Goal: Task Accomplishment & Management: Use online tool/utility

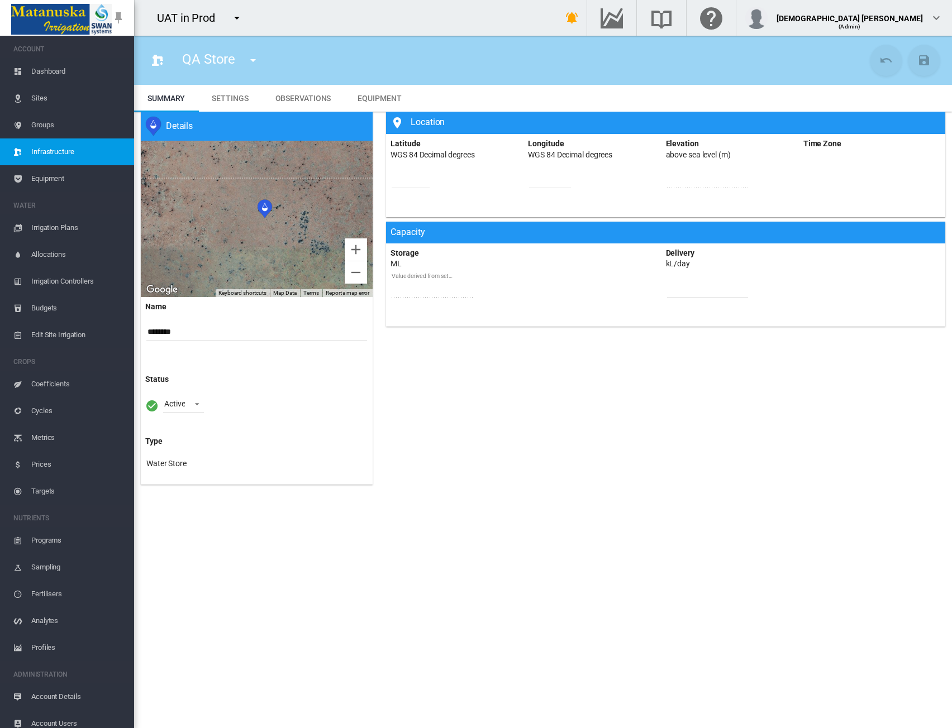
click at [877, 439] on div "Location Latitude WGS 84 Decimal degrees ********* Longitude WGS 84 Decimal deg…" at bounding box center [665, 301] width 572 height 378
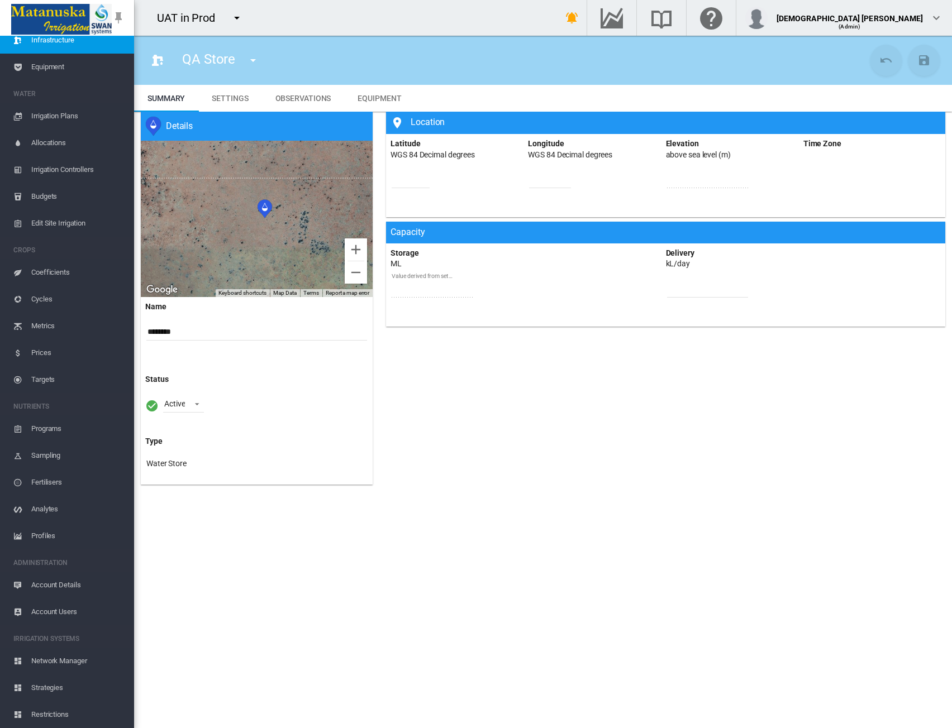
scroll to position [139, 0]
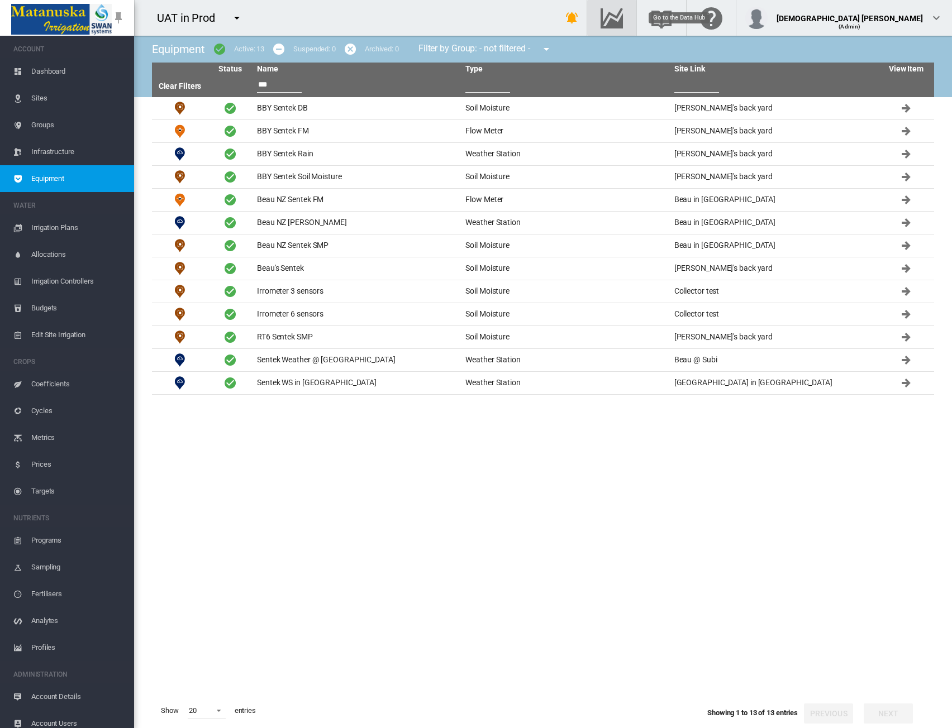
click at [625, 11] on md-icon "Go to the Data Hub" at bounding box center [611, 17] width 27 height 13
click at [237, 17] on md-icon "icon-menu-down" at bounding box center [236, 17] width 13 height 13
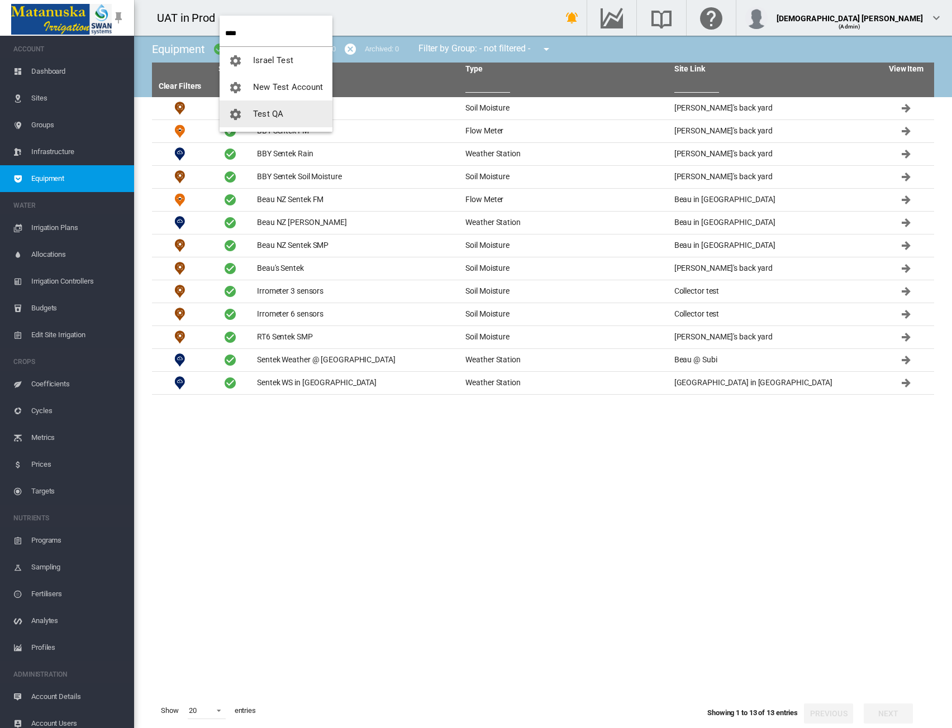
type input "****"
click at [274, 113] on span "Test QA" at bounding box center [268, 114] width 30 height 10
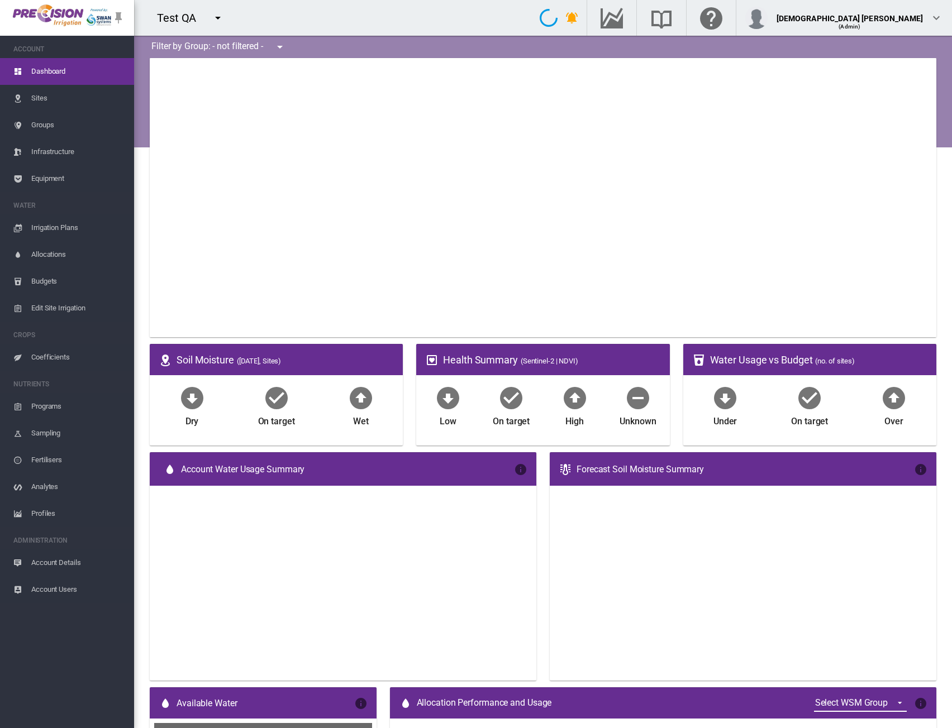
type input "**********"
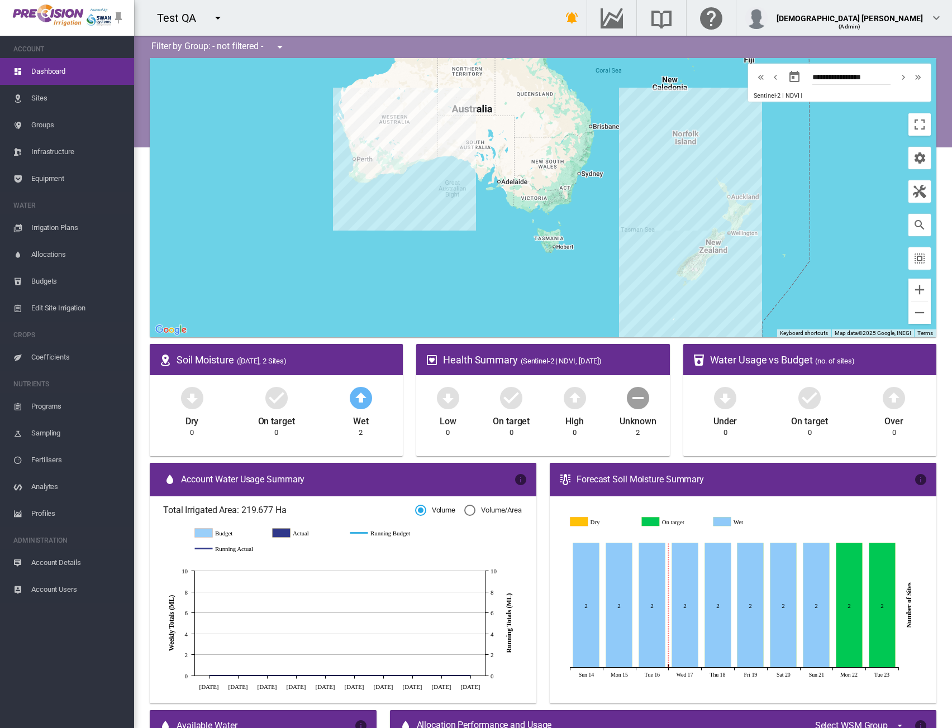
click at [58, 568] on span "Account Details" at bounding box center [78, 563] width 94 height 27
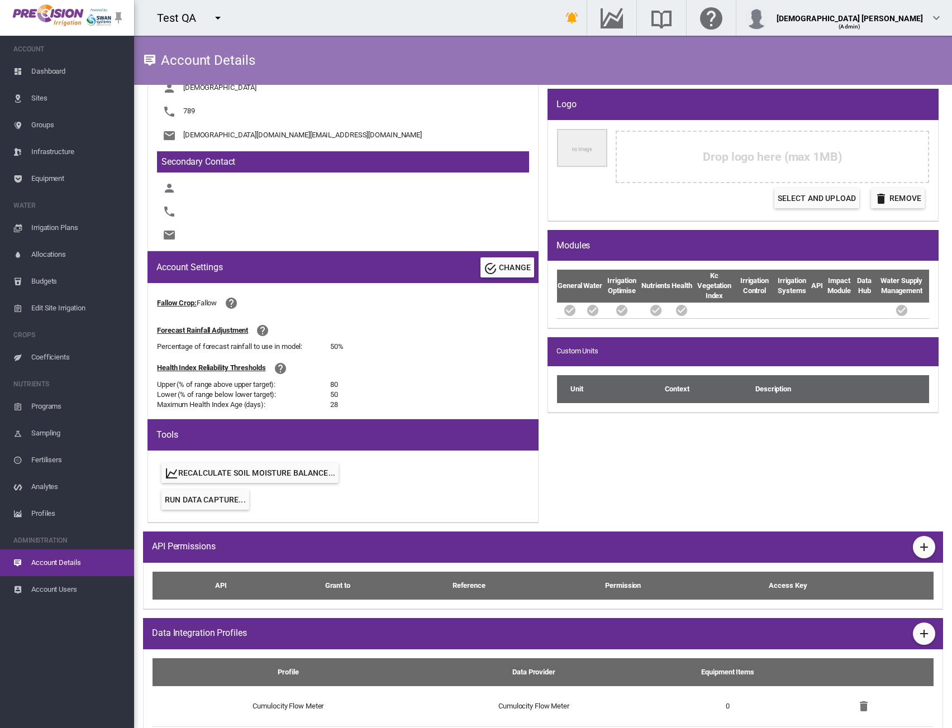
scroll to position [471, 0]
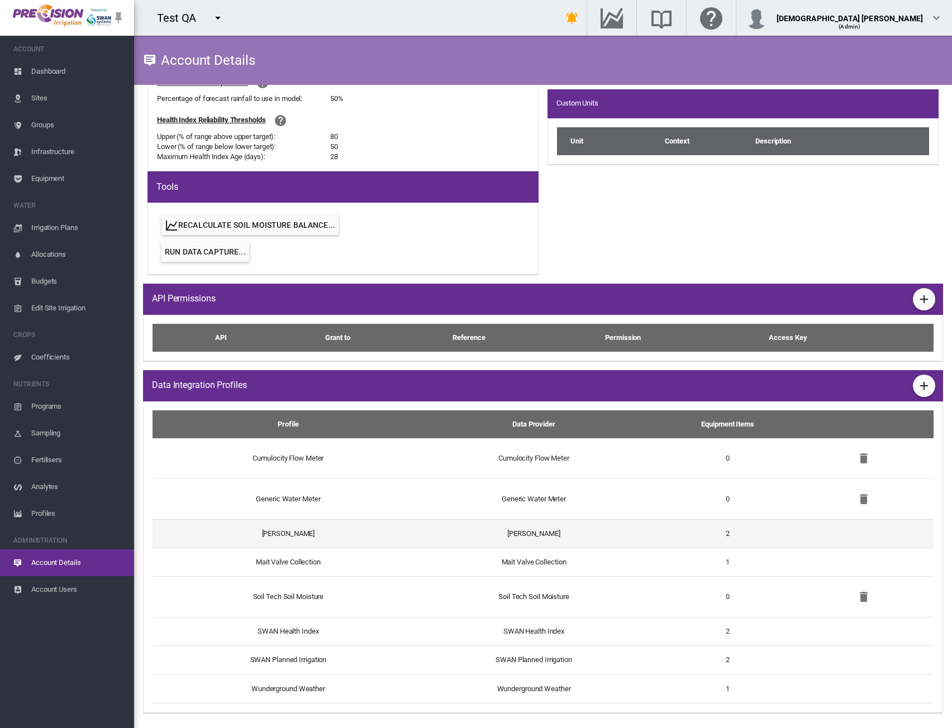
click at [386, 545] on td "[PERSON_NAME]" at bounding box center [283, 533] width 262 height 28
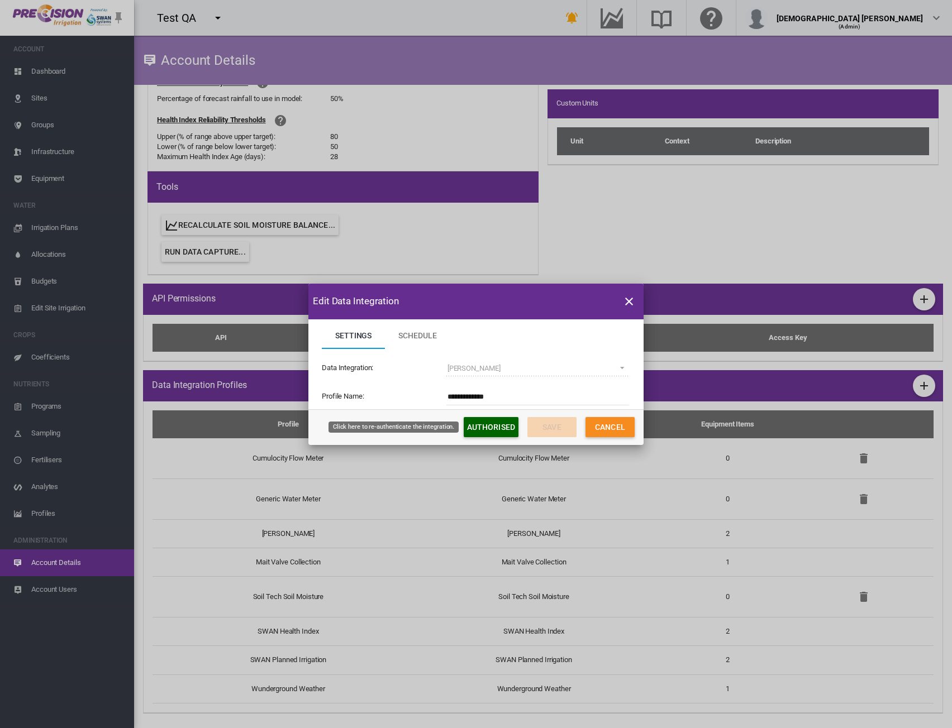
click at [499, 436] on button "Authorised" at bounding box center [491, 427] width 55 height 20
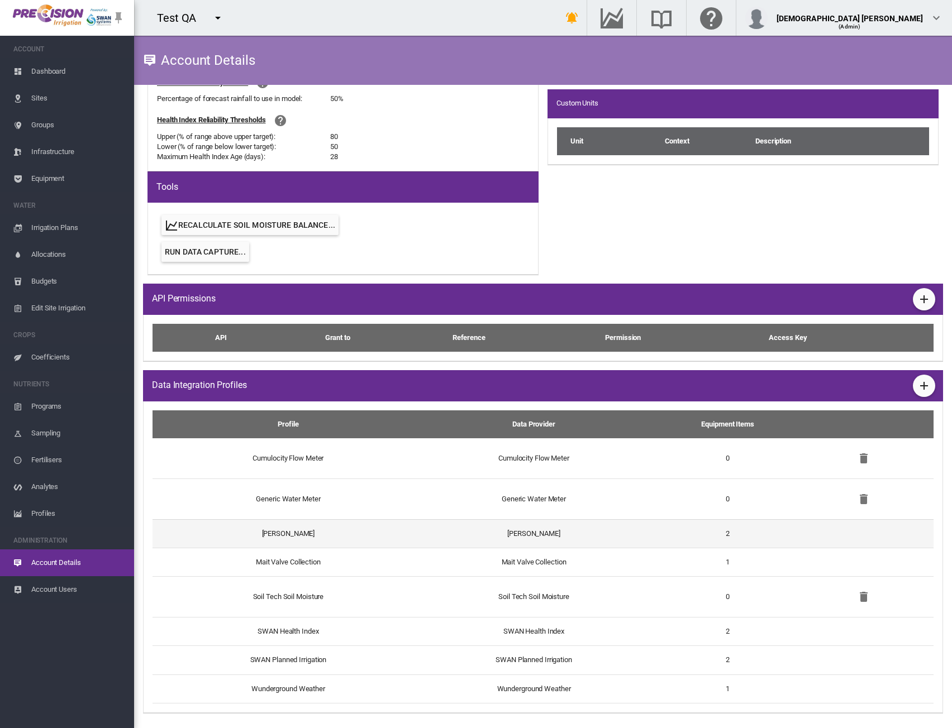
click at [619, 533] on td "[PERSON_NAME]" at bounding box center [533, 533] width 237 height 28
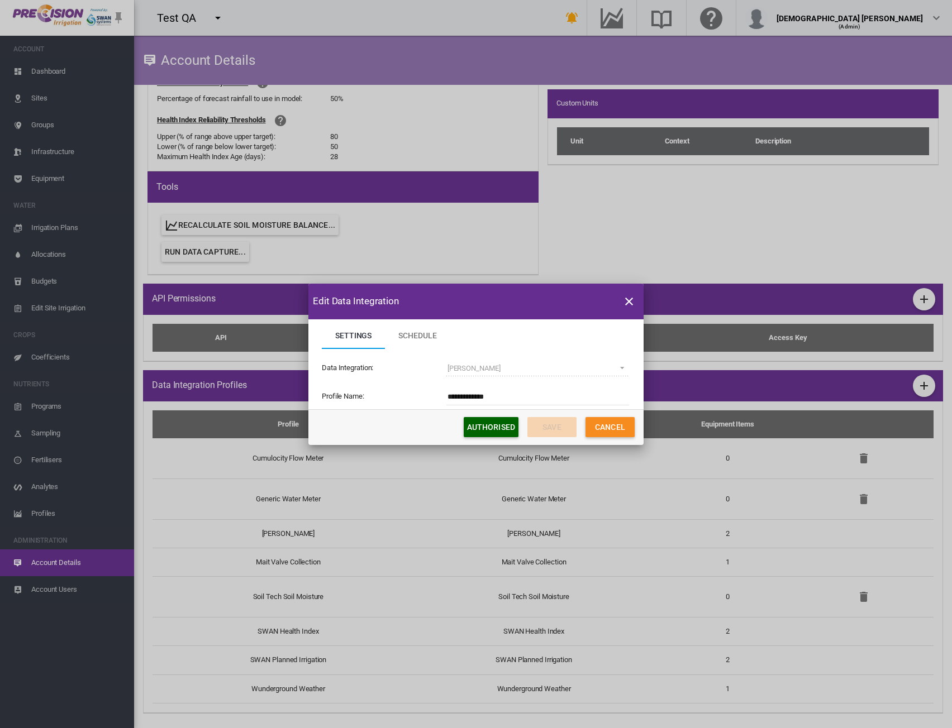
click at [614, 425] on button "Cancel" at bounding box center [609, 427] width 49 height 20
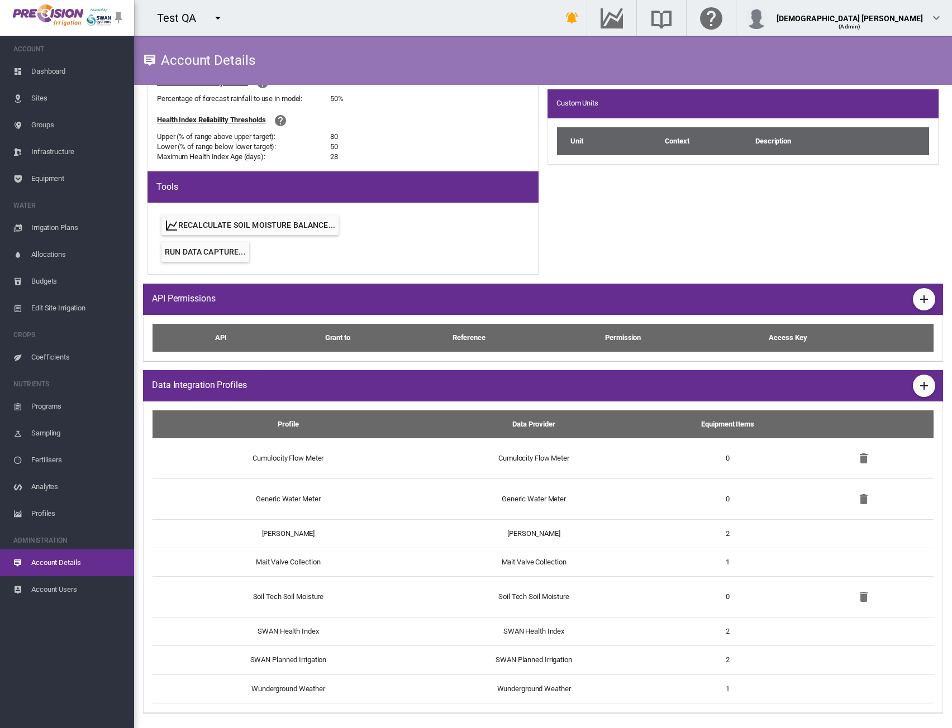
click at [221, 22] on md-icon "icon-menu-down" at bounding box center [217, 17] width 13 height 13
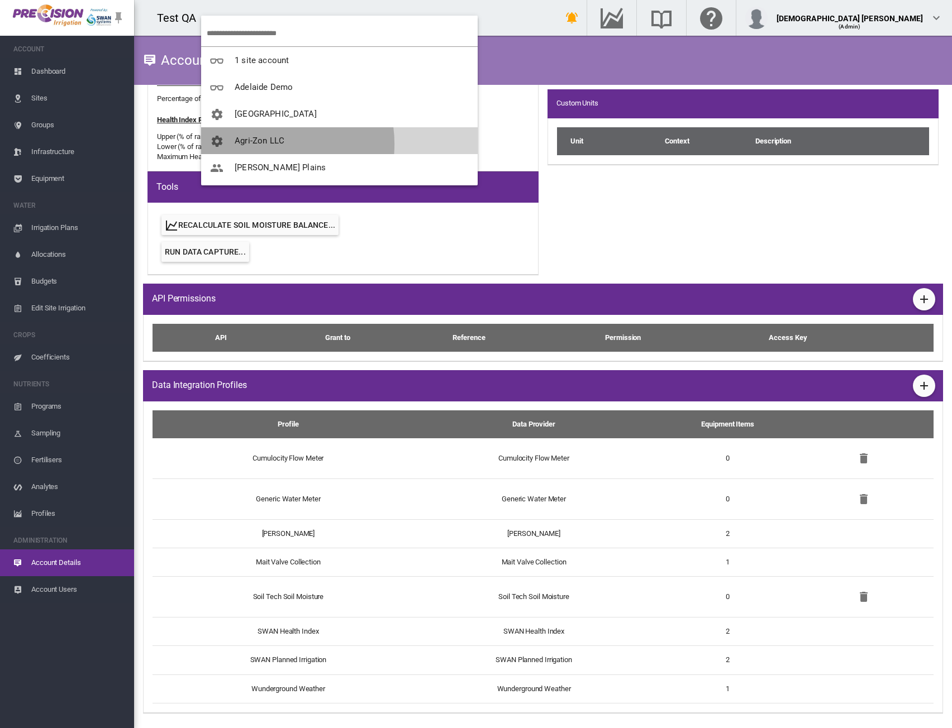
click at [261, 144] on span "Agri-Zon LLC" at bounding box center [260, 141] width 50 height 10
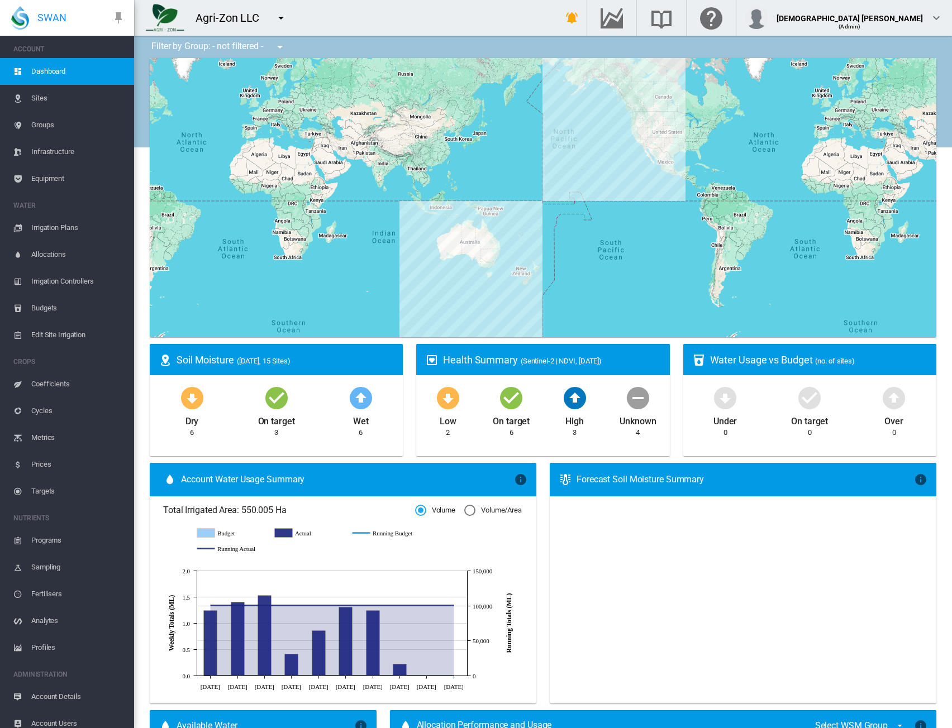
scroll to position [139, 0]
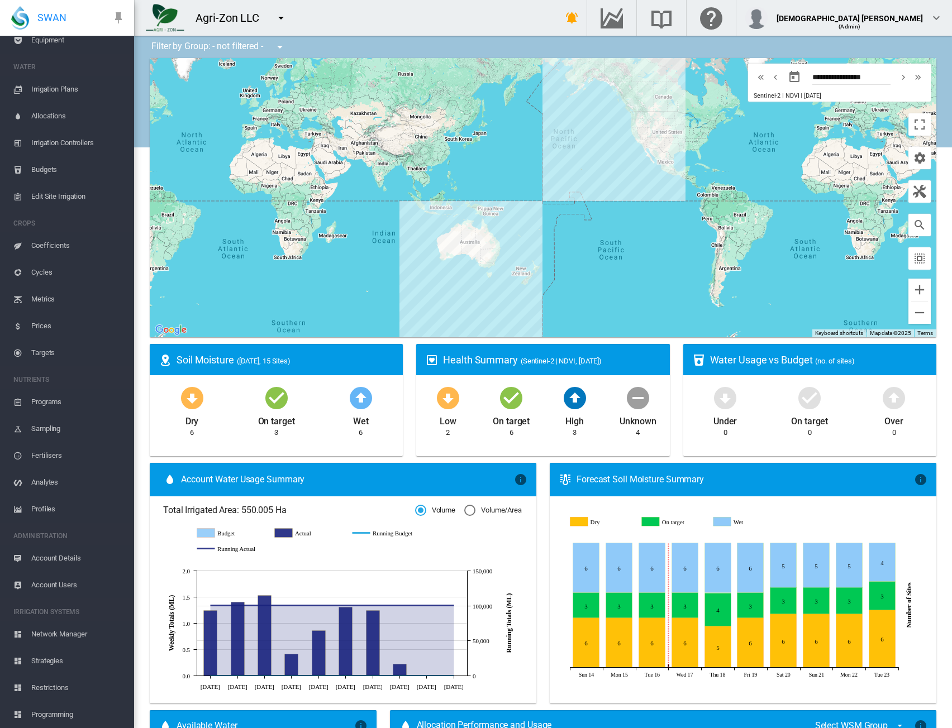
click at [63, 557] on span "Account Details" at bounding box center [78, 558] width 94 height 27
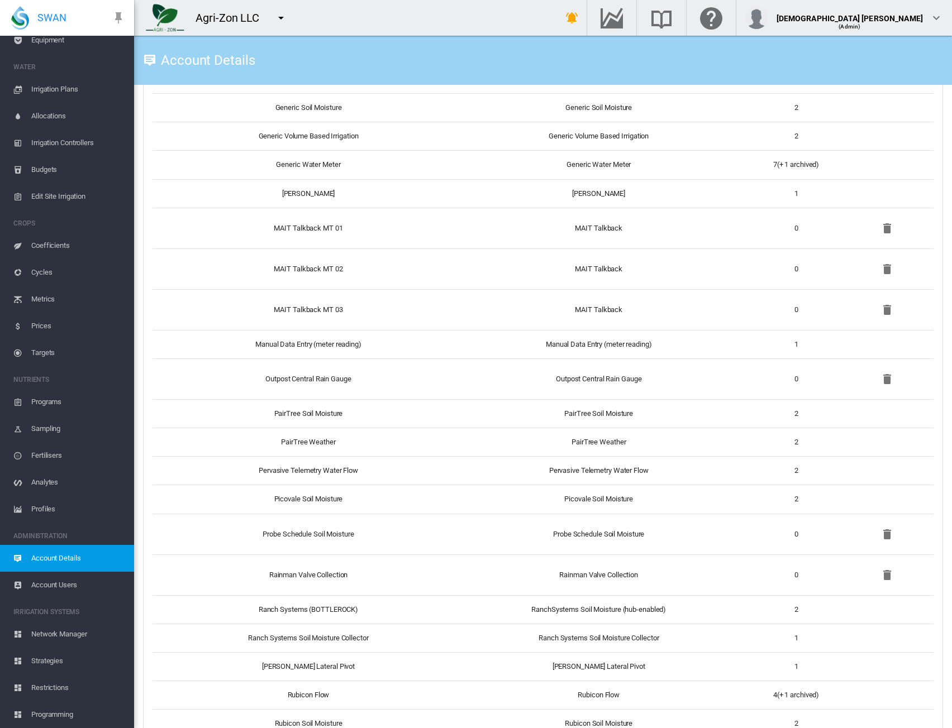
scroll to position [1229, 0]
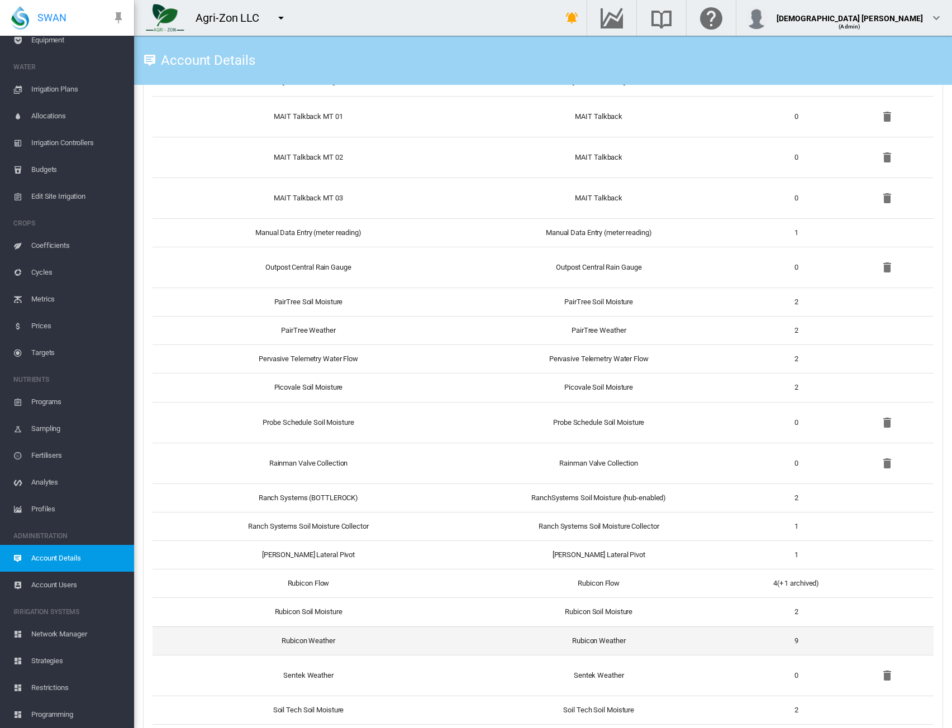
click at [455, 639] on td "Rubicon Weather" at bounding box center [598, 641] width 287 height 28
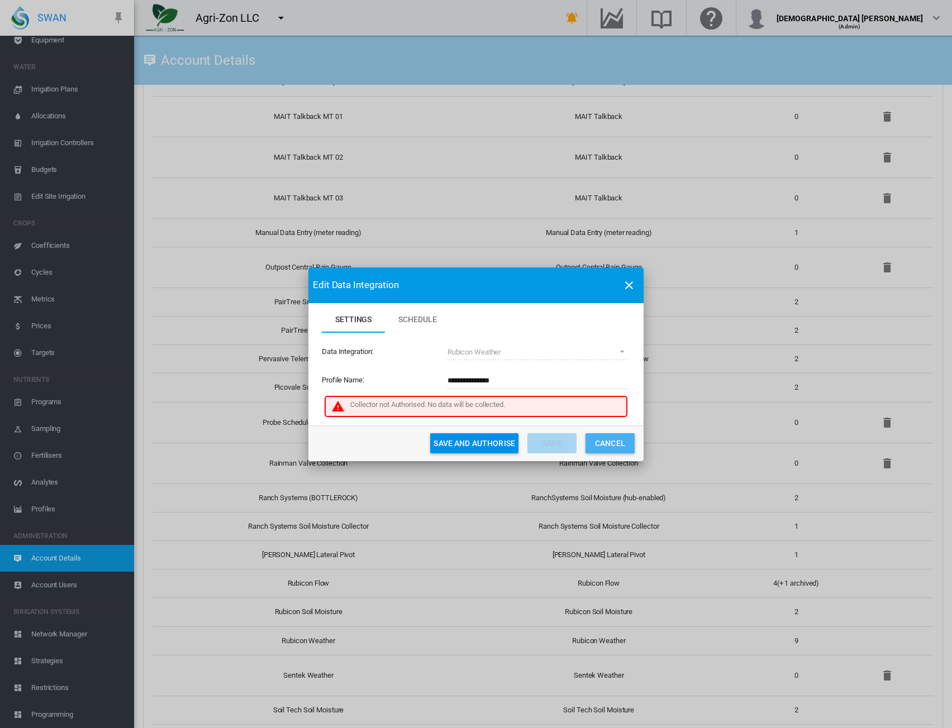
click at [611, 446] on button "Cancel" at bounding box center [609, 443] width 49 height 20
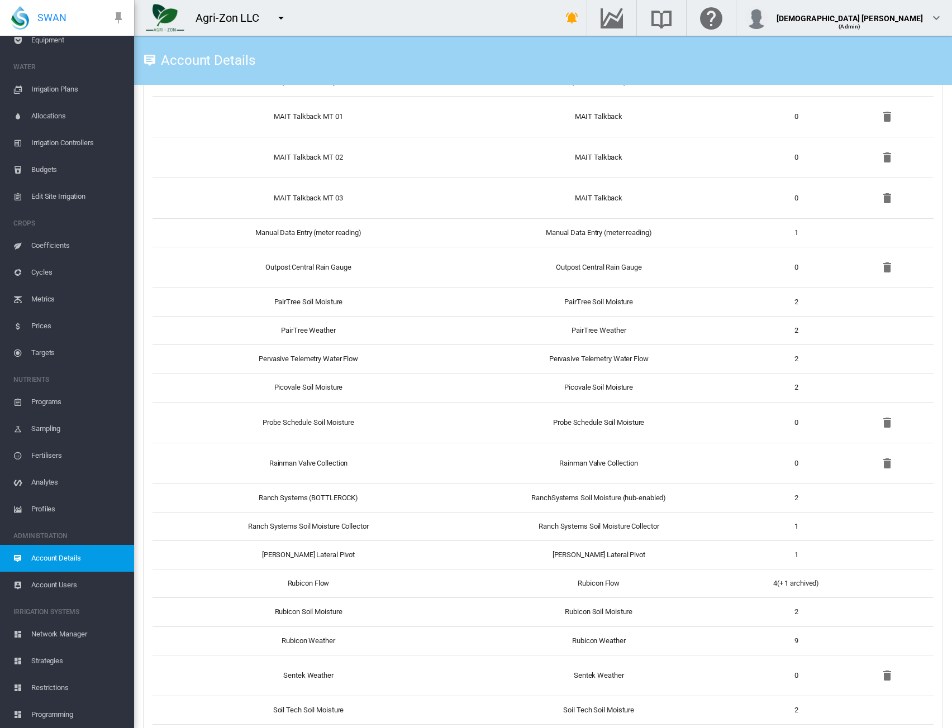
click at [552, 598] on td "Rubicon Soil Moisture" at bounding box center [598, 612] width 287 height 28
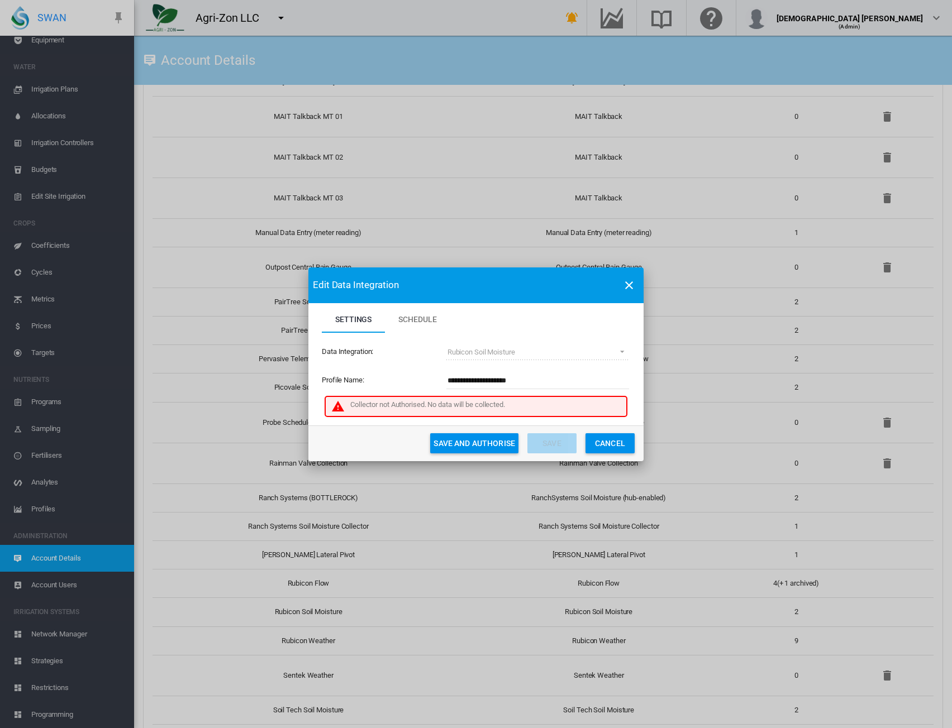
click at [614, 452] on button "Cancel" at bounding box center [609, 443] width 49 height 20
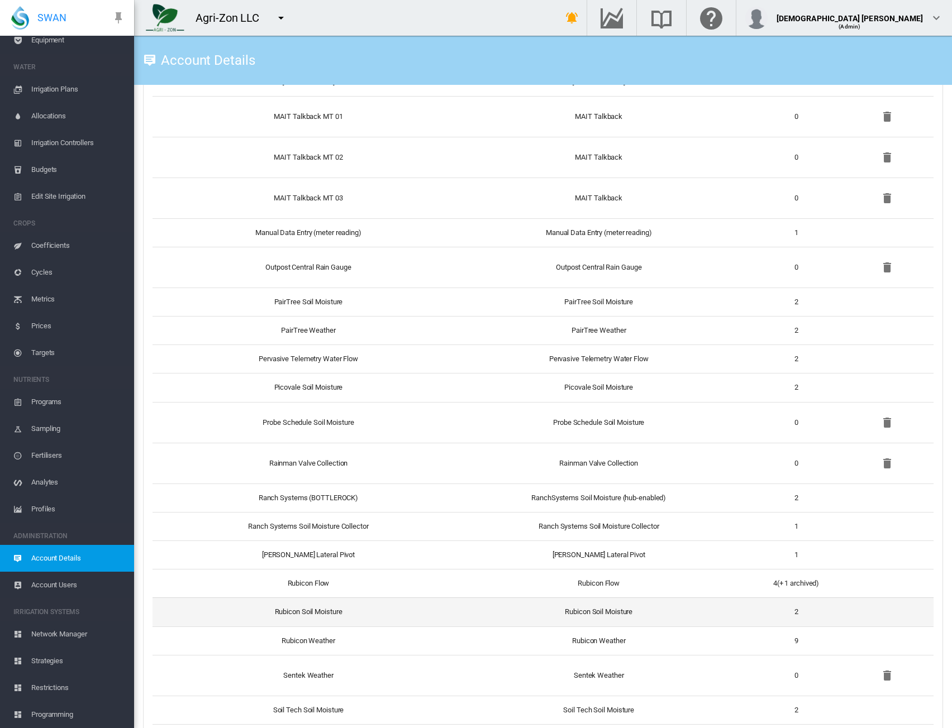
click at [585, 604] on td "Rubicon Soil Moisture" at bounding box center [598, 612] width 287 height 28
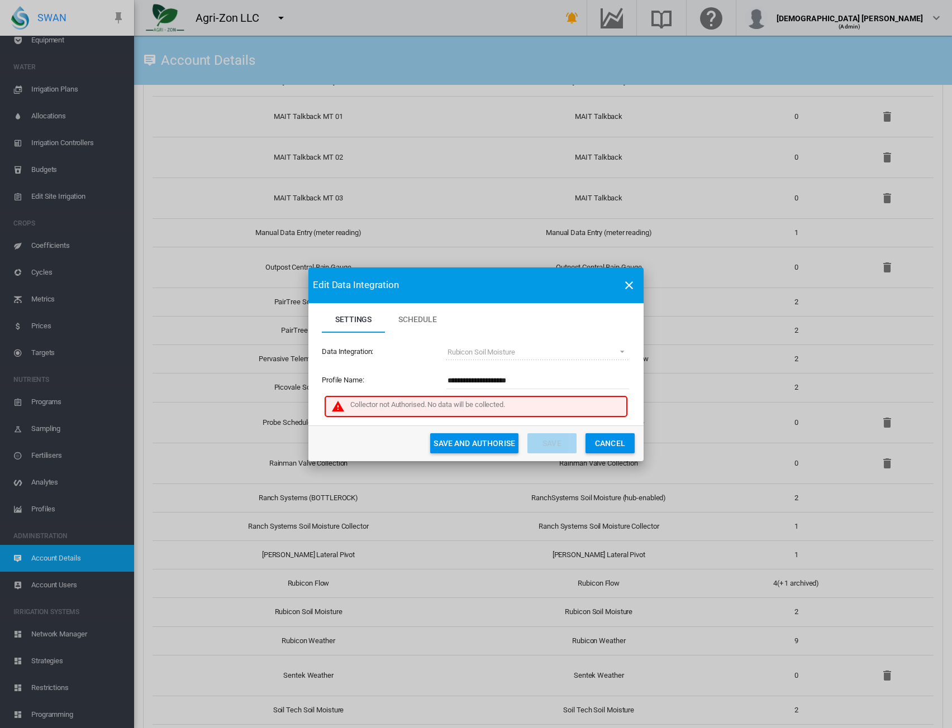
click at [628, 445] on button "Cancel" at bounding box center [609, 443] width 49 height 20
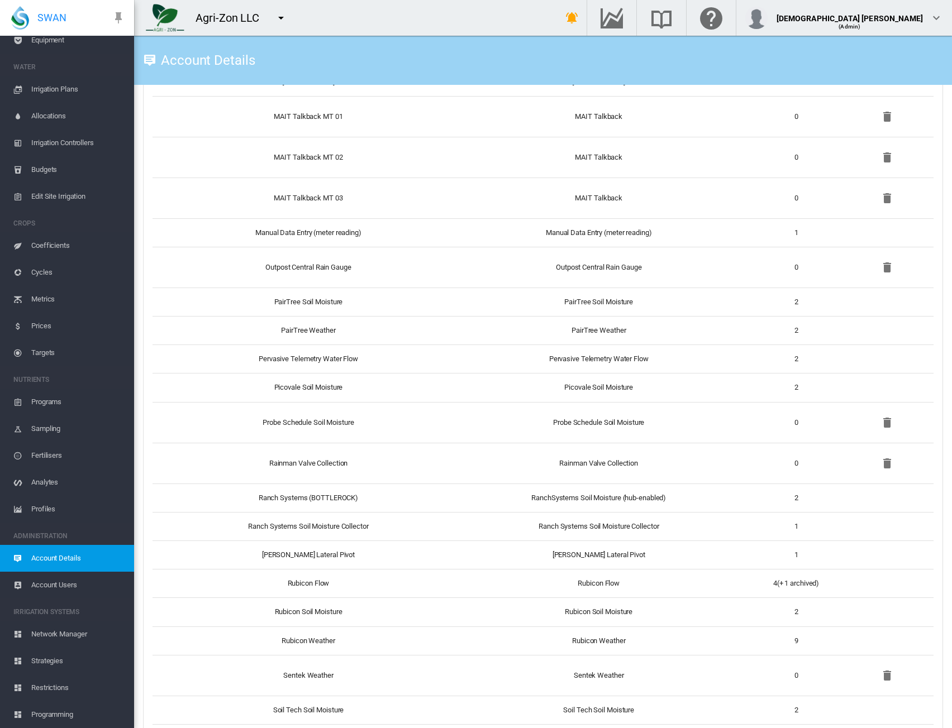
click at [279, 21] on md-icon "icon-menu-down" at bounding box center [280, 17] width 13 height 13
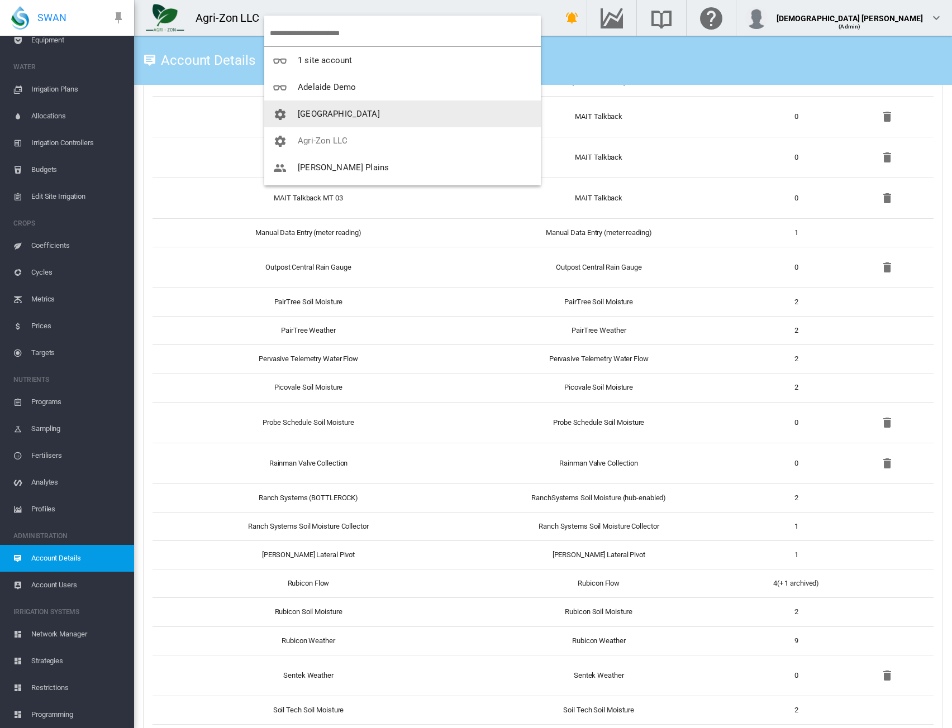
click at [330, 119] on button "[GEOGRAPHIC_DATA]" at bounding box center [402, 114] width 276 height 27
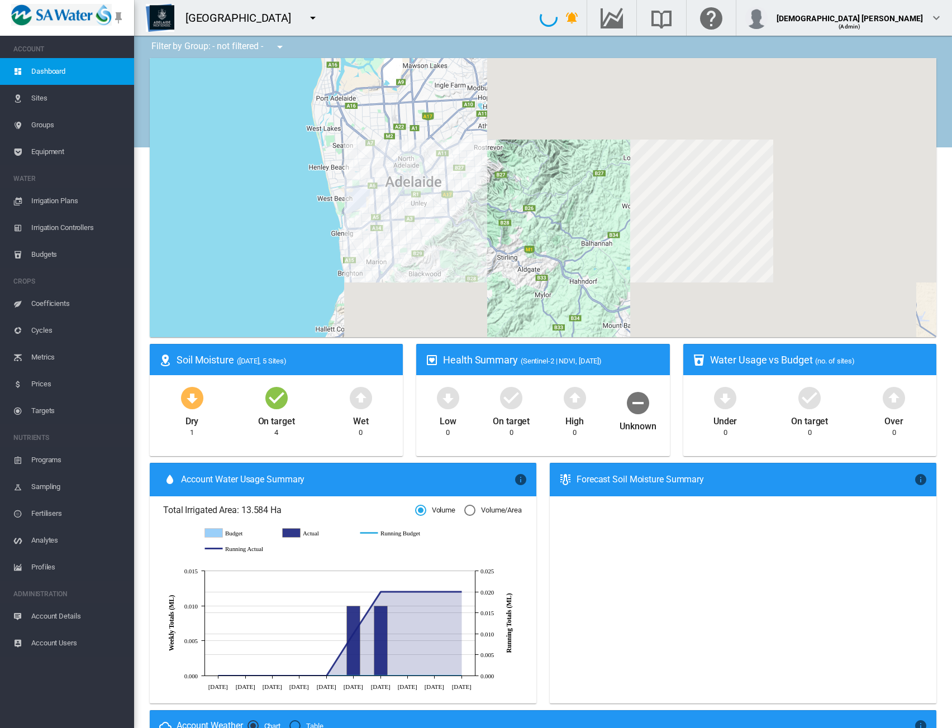
click at [78, 614] on span "Account Details" at bounding box center [78, 616] width 94 height 27
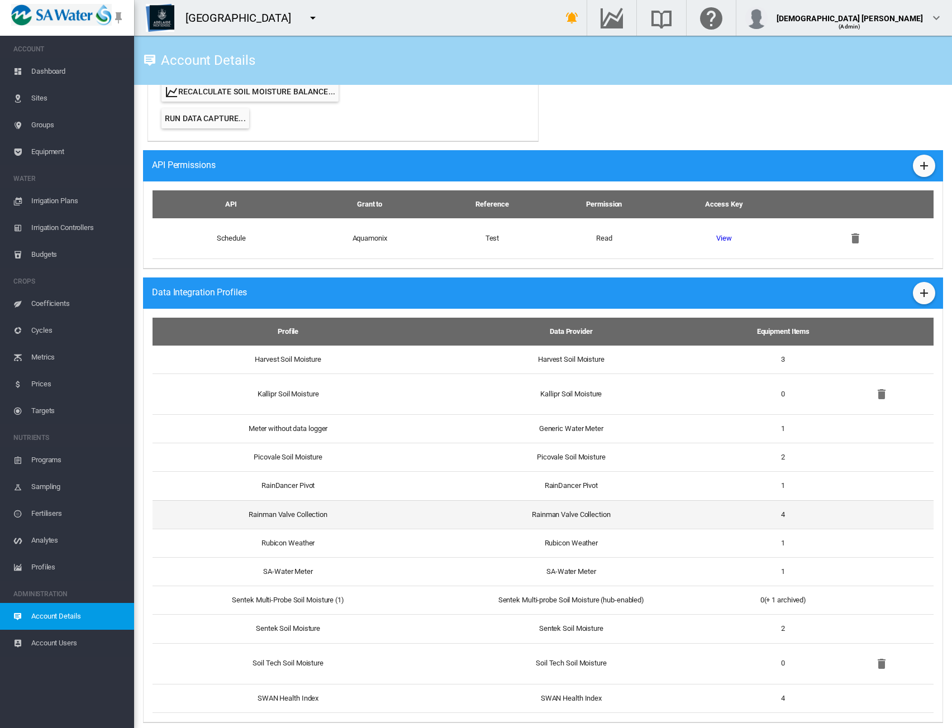
scroll to position [613, 0]
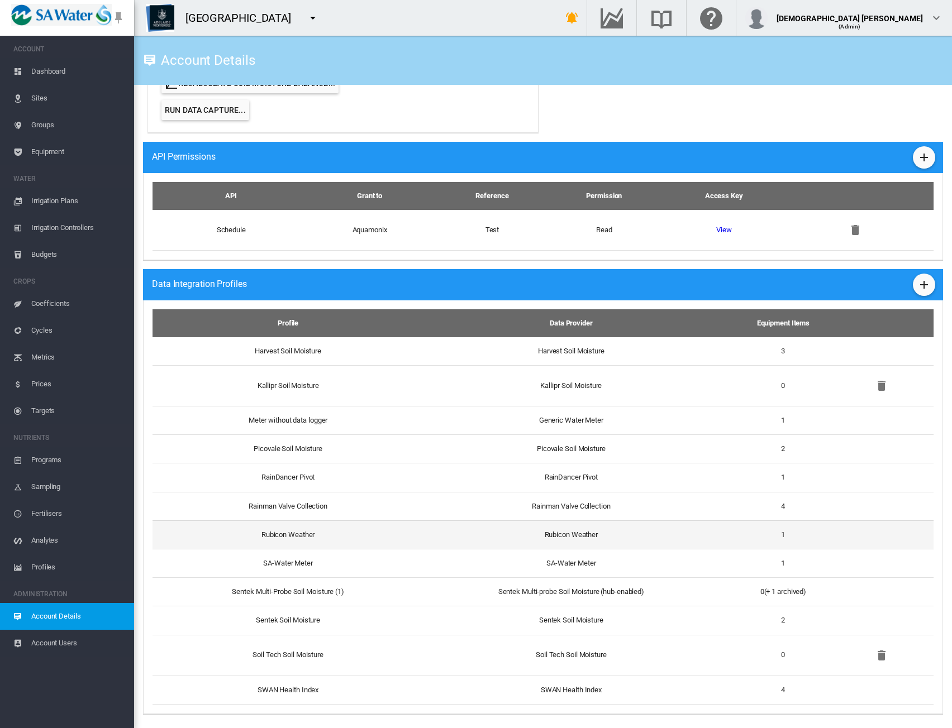
click at [416, 531] on td "Rubicon Weather" at bounding box center [570, 535] width 313 height 28
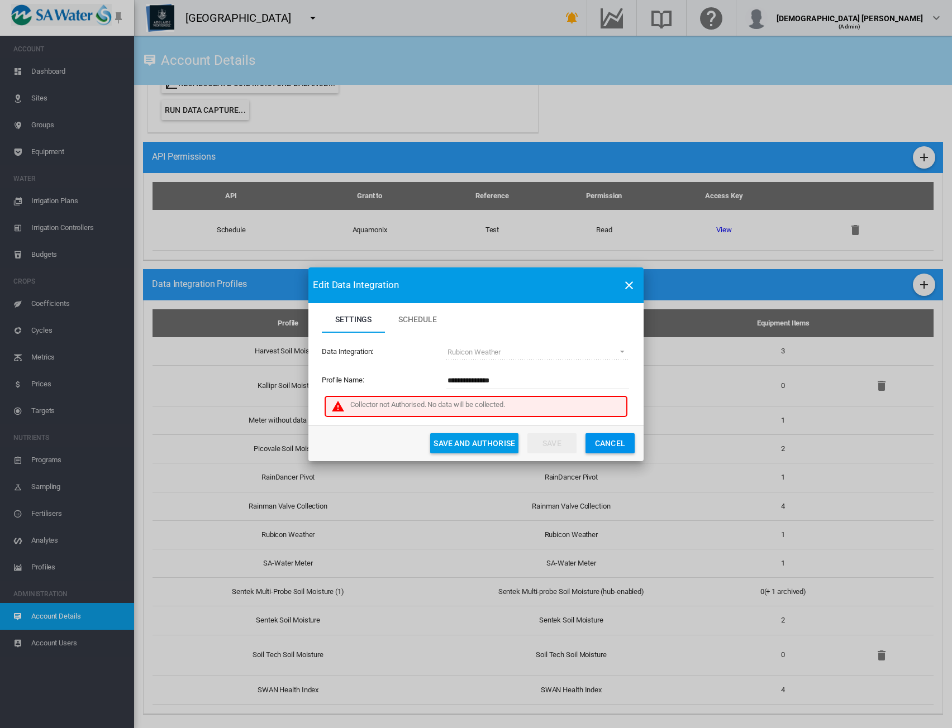
click at [601, 445] on button "Cancel" at bounding box center [609, 443] width 49 height 20
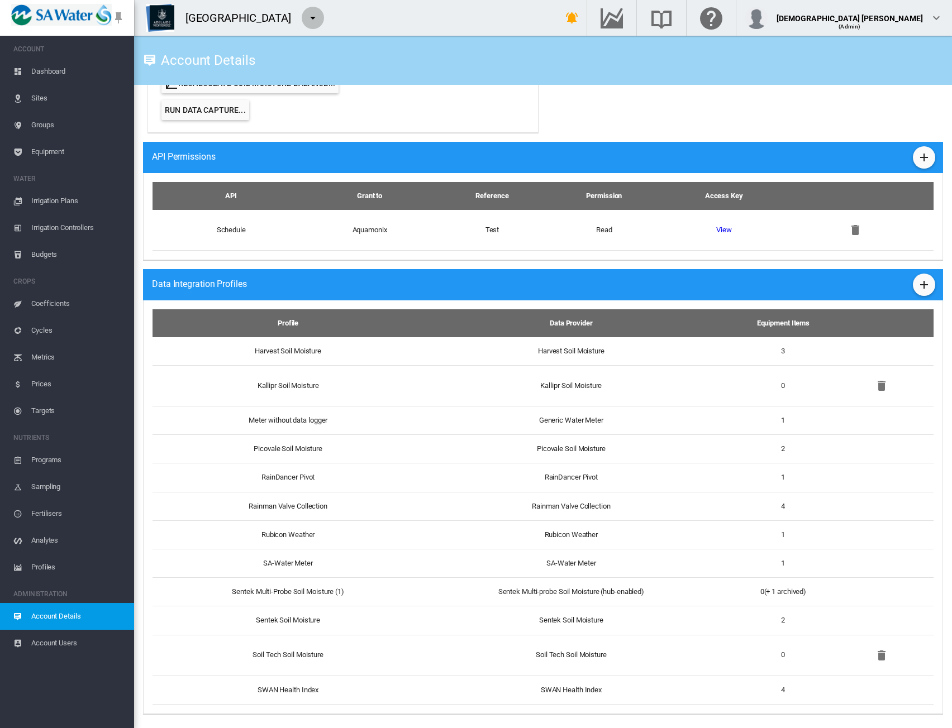
click at [314, 20] on md-icon "icon-menu-down" at bounding box center [312, 17] width 13 height 13
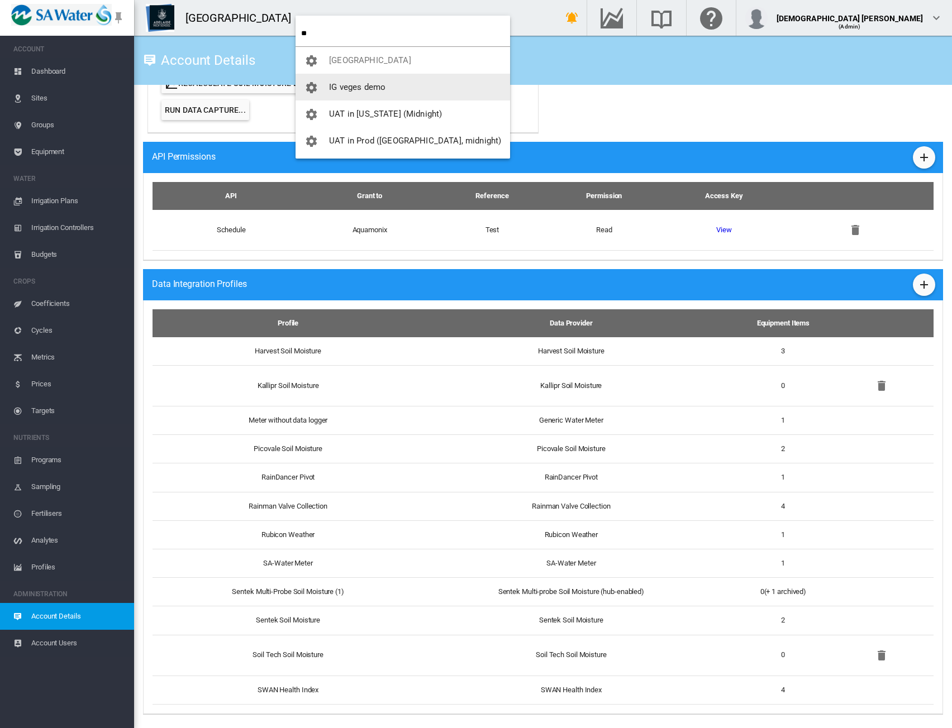
type input "**"
click at [332, 83] on span "IG veges demo" at bounding box center [357, 87] width 56 height 10
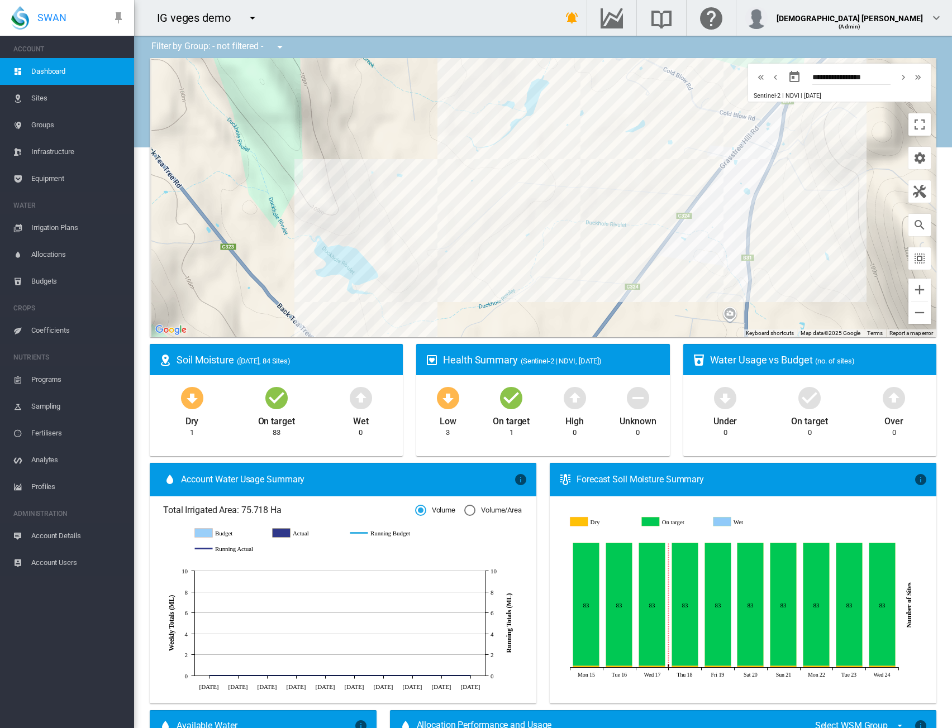
click at [68, 537] on span "Account Details" at bounding box center [78, 536] width 94 height 27
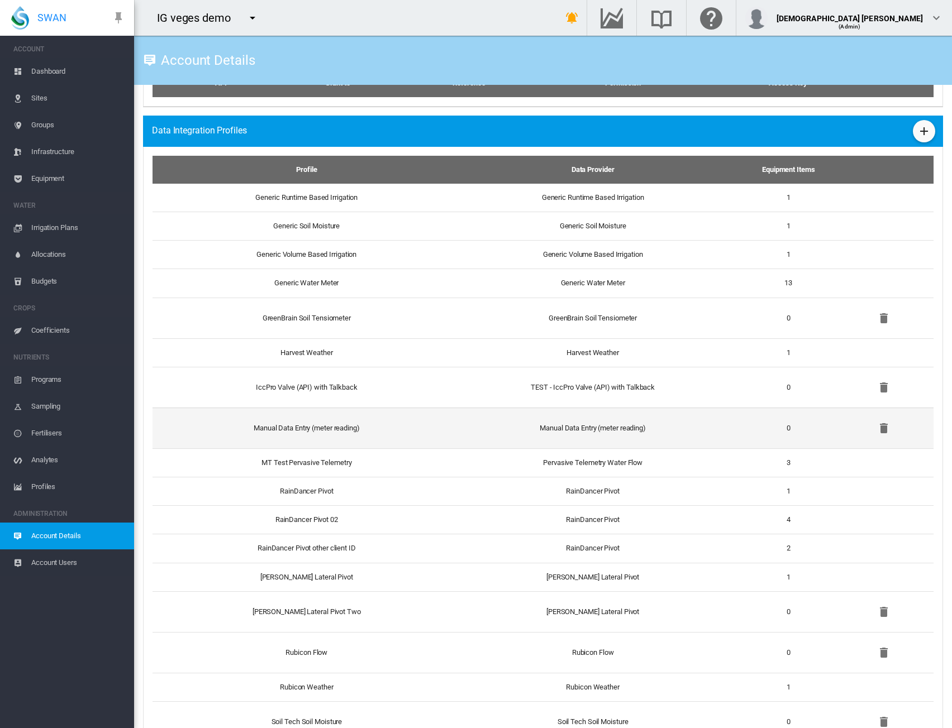
scroll to position [949, 0]
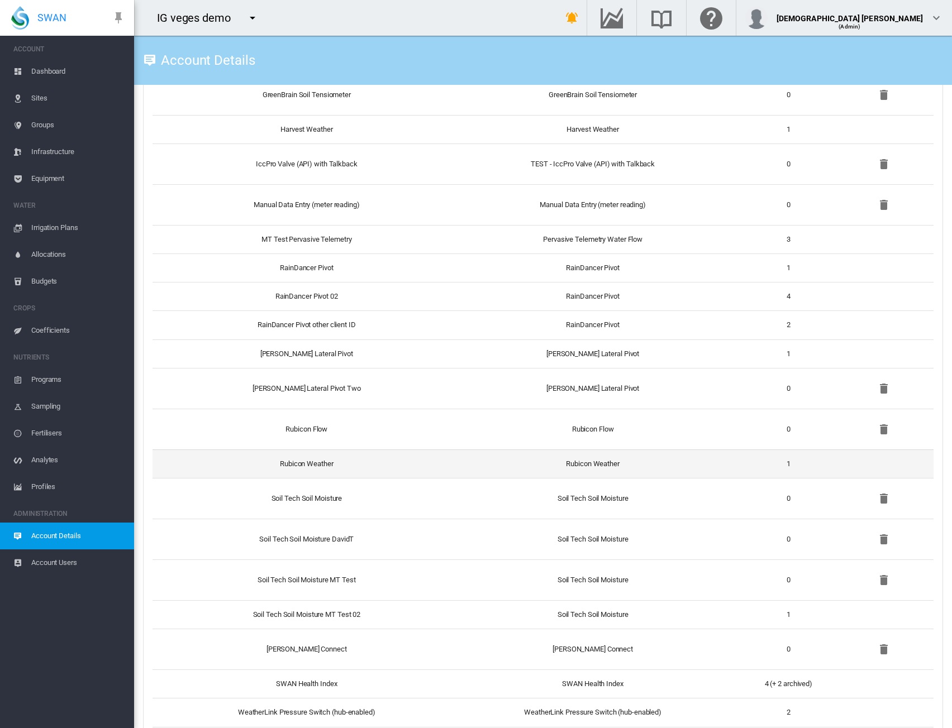
click at [420, 456] on td "Rubicon Weather" at bounding box center [301, 464] width 299 height 28
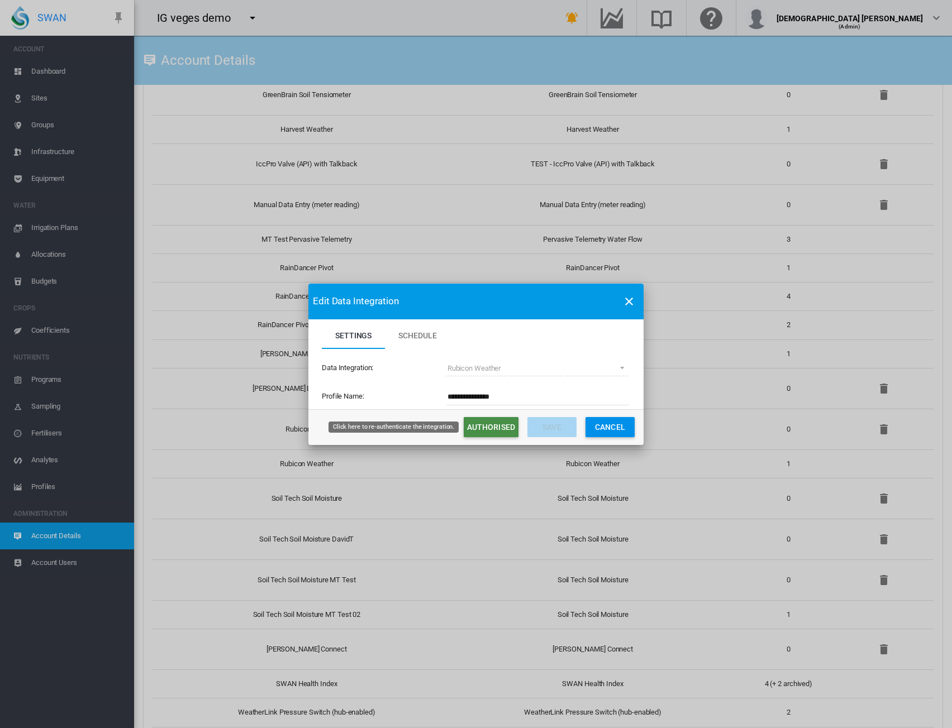
click at [490, 426] on button "Authorised" at bounding box center [491, 427] width 55 height 20
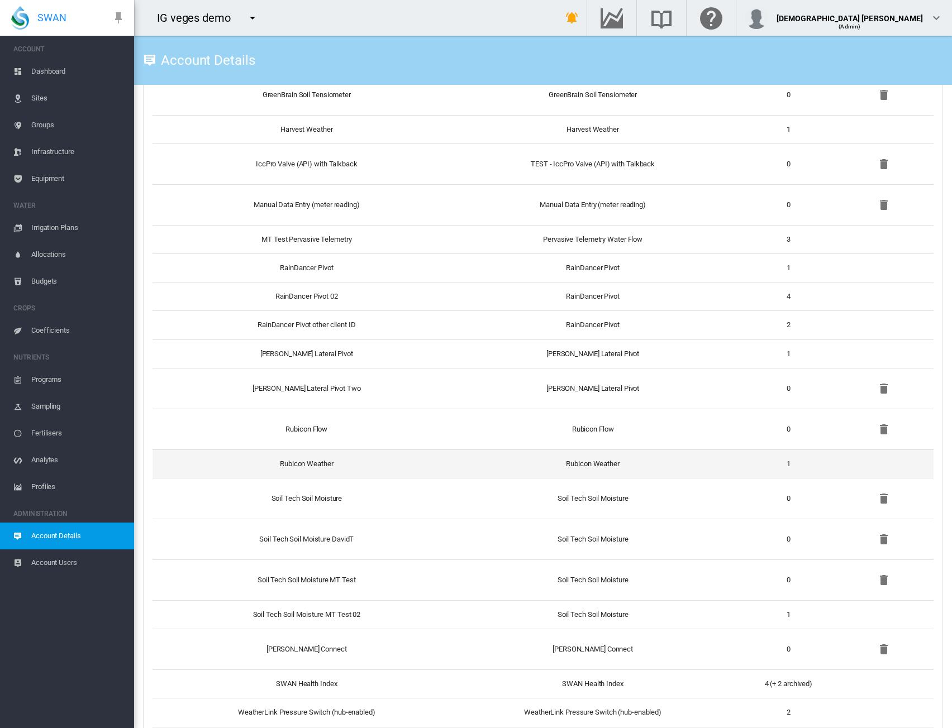
click at [461, 464] on td "Rubicon Weather" at bounding box center [593, 464] width 282 height 28
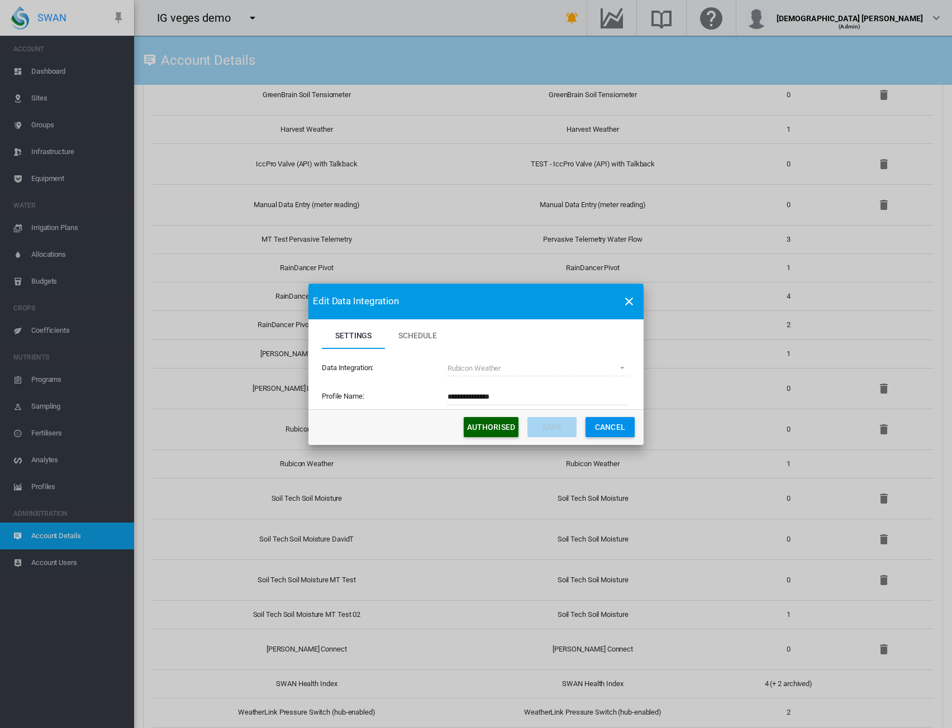
click at [612, 433] on button "Cancel" at bounding box center [609, 427] width 49 height 20
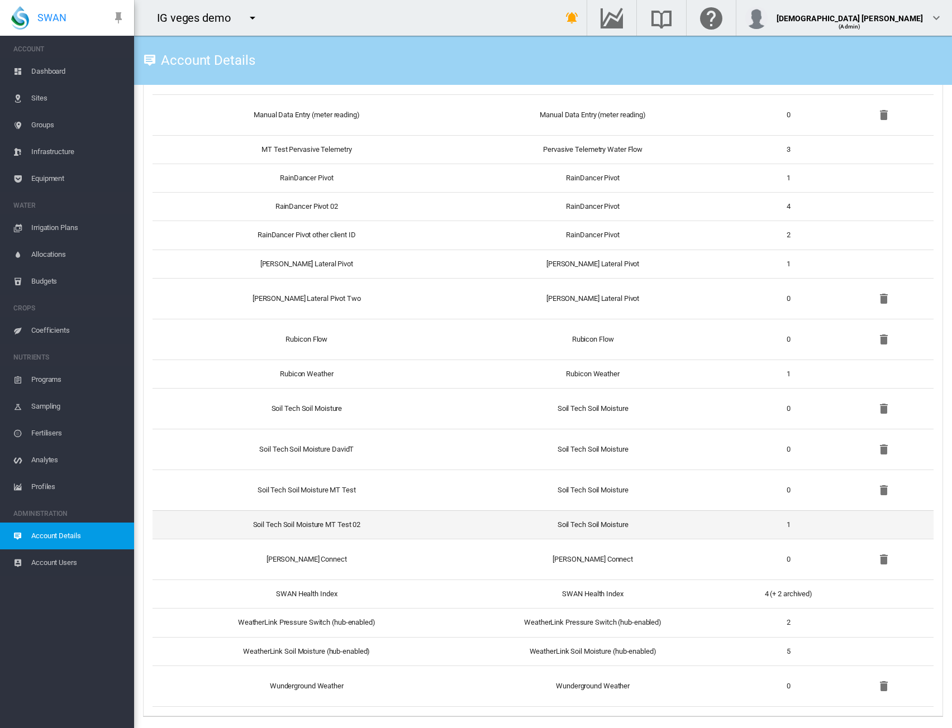
scroll to position [928, 0]
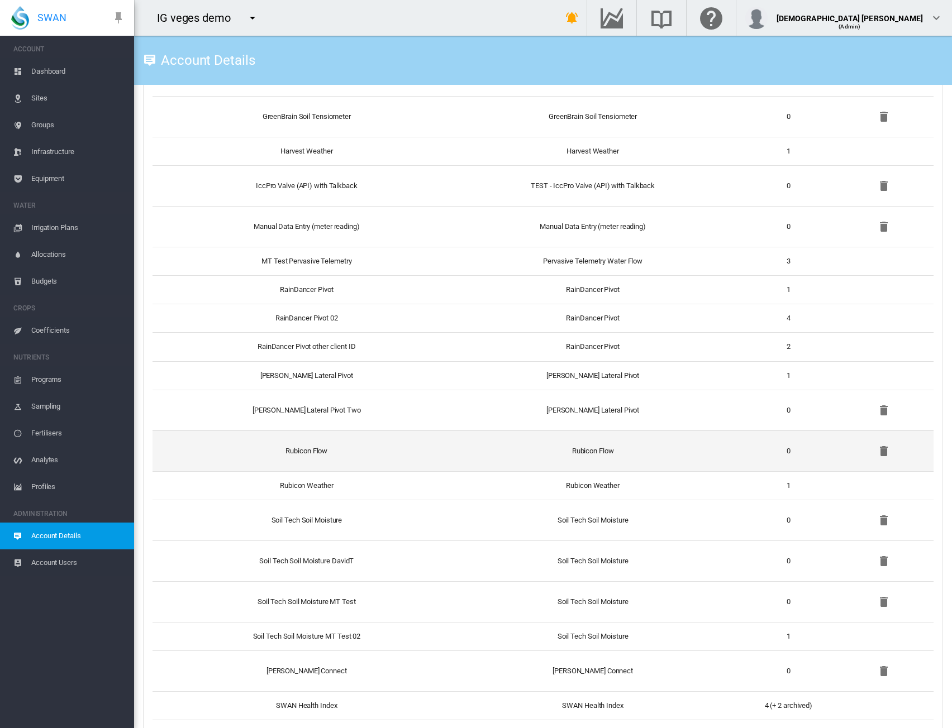
click at [452, 447] on td "Rubicon Flow" at bounding box center [593, 451] width 282 height 41
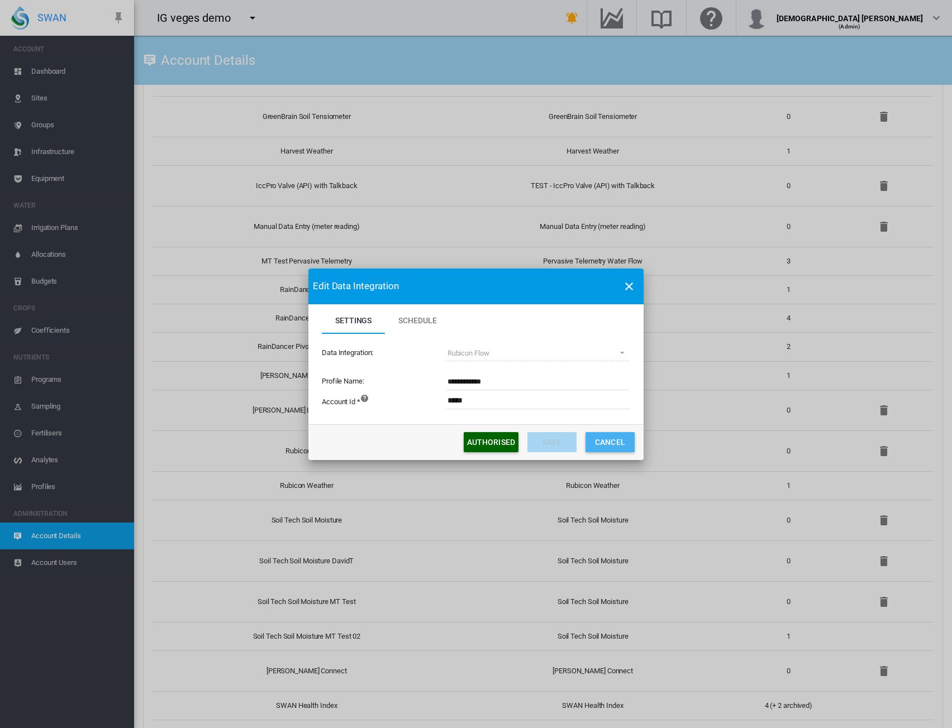
drag, startPoint x: 616, startPoint y: 441, endPoint x: 943, endPoint y: 455, distance: 327.6
click at [617, 441] on button "Cancel" at bounding box center [609, 442] width 49 height 20
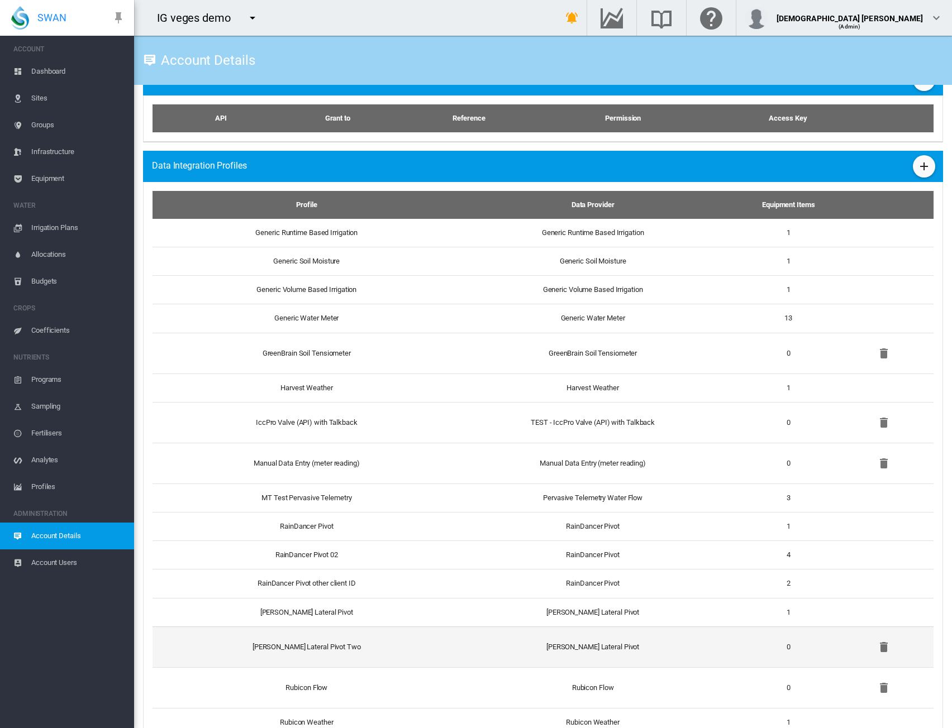
scroll to position [537, 0]
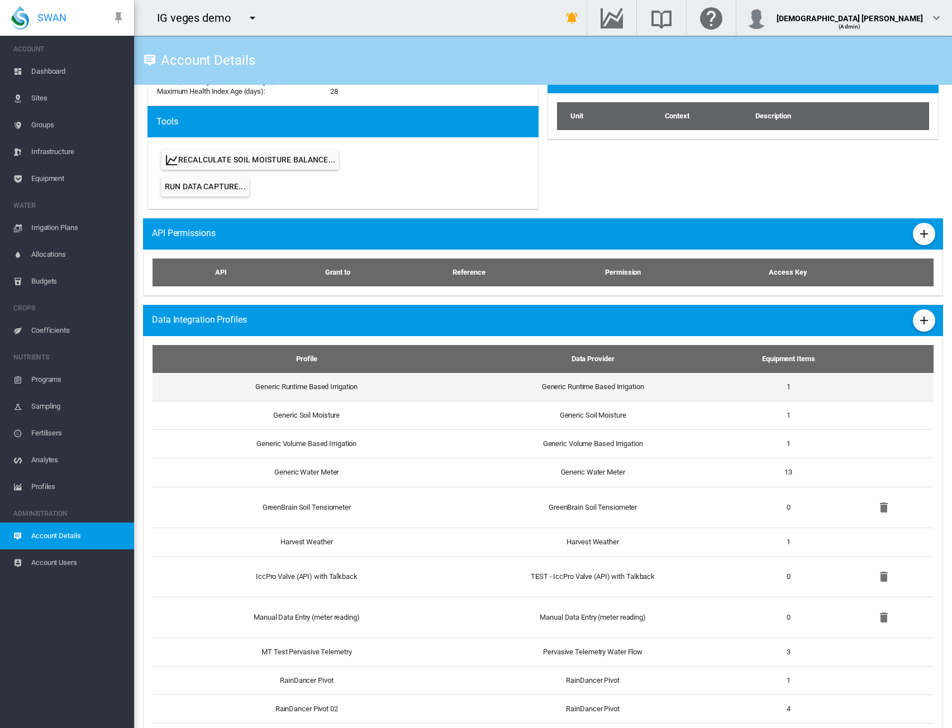
click at [400, 389] on td "Generic Runtime Based Irrigation" at bounding box center [301, 387] width 299 height 28
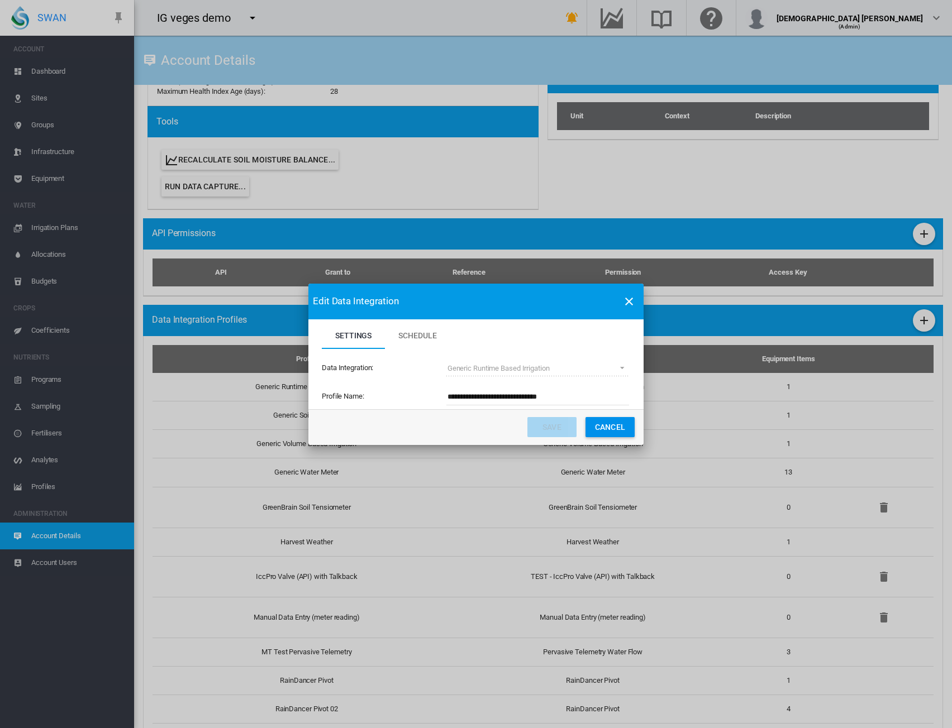
click at [628, 297] on md-icon "icon-close" at bounding box center [628, 301] width 13 height 13
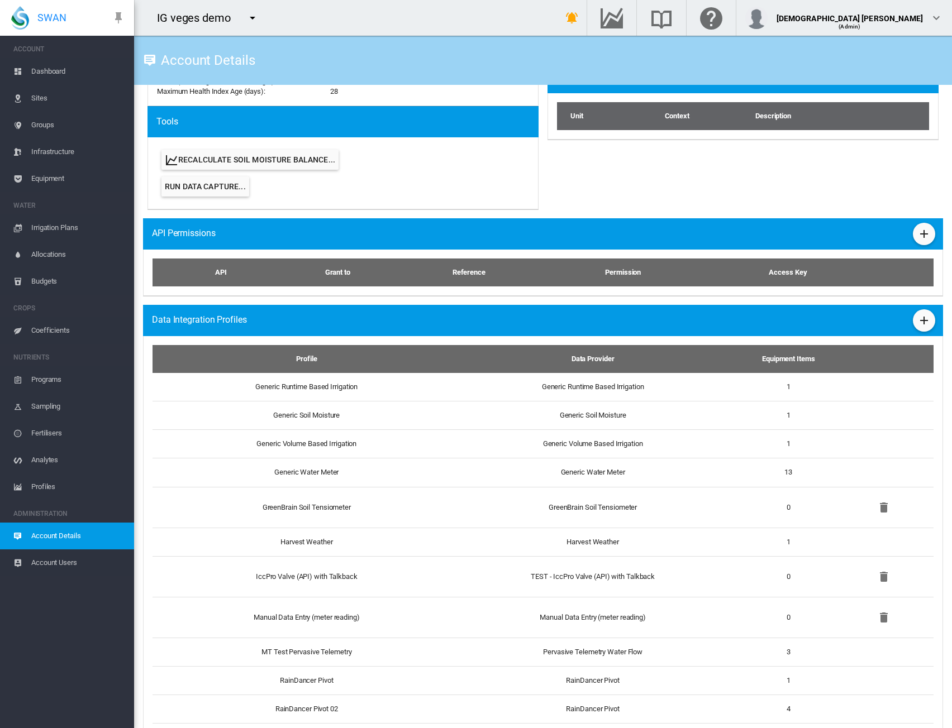
click at [254, 13] on md-icon "icon-menu-down" at bounding box center [252, 17] width 13 height 13
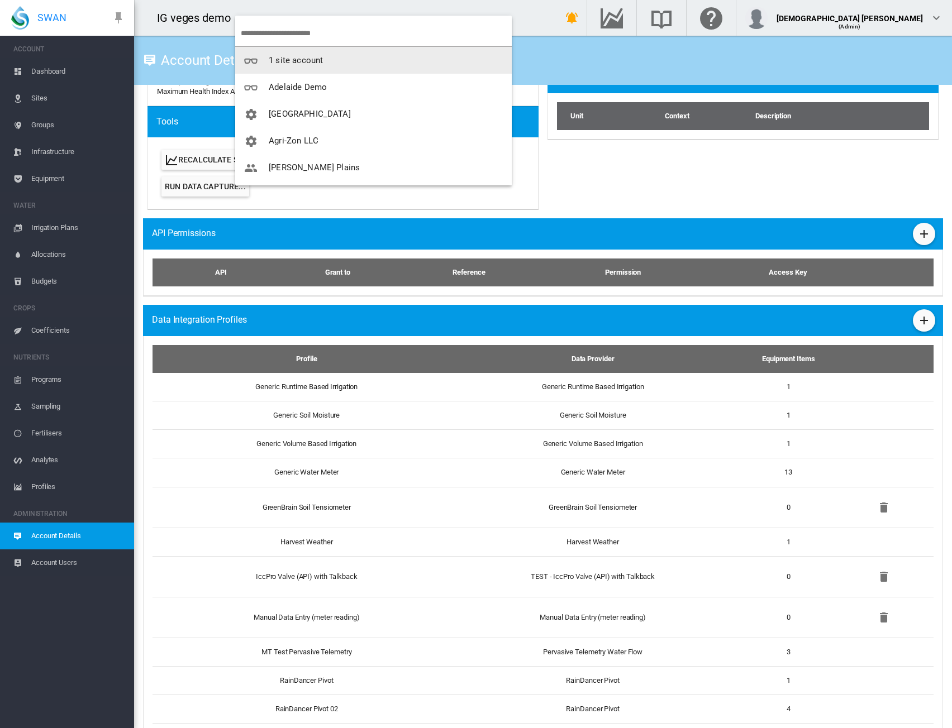
click at [298, 31] on input "search" at bounding box center [376, 33] width 271 height 26
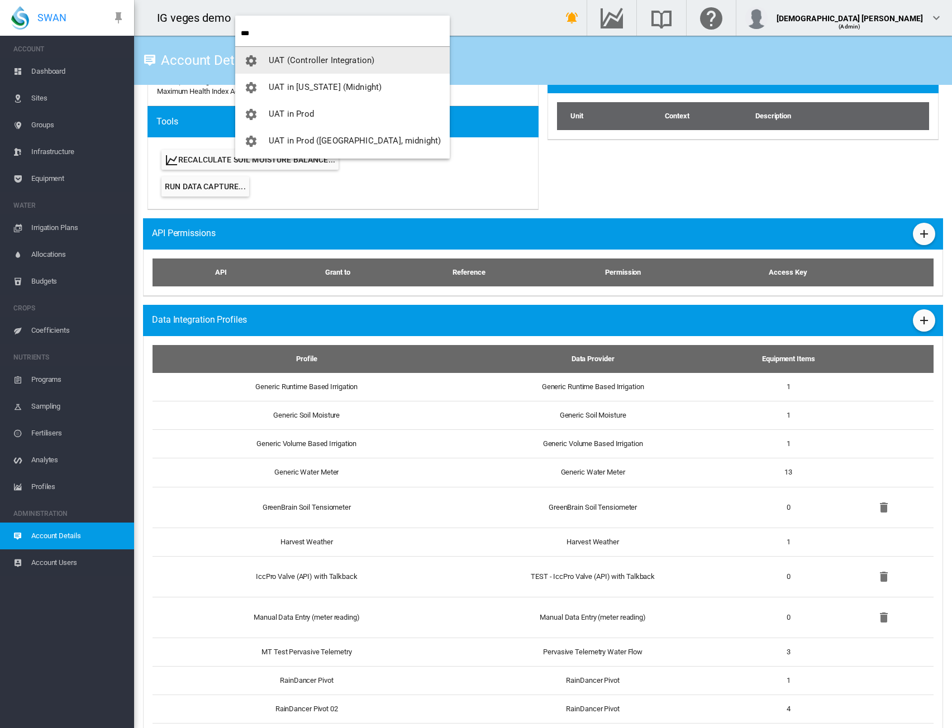
type input "***"
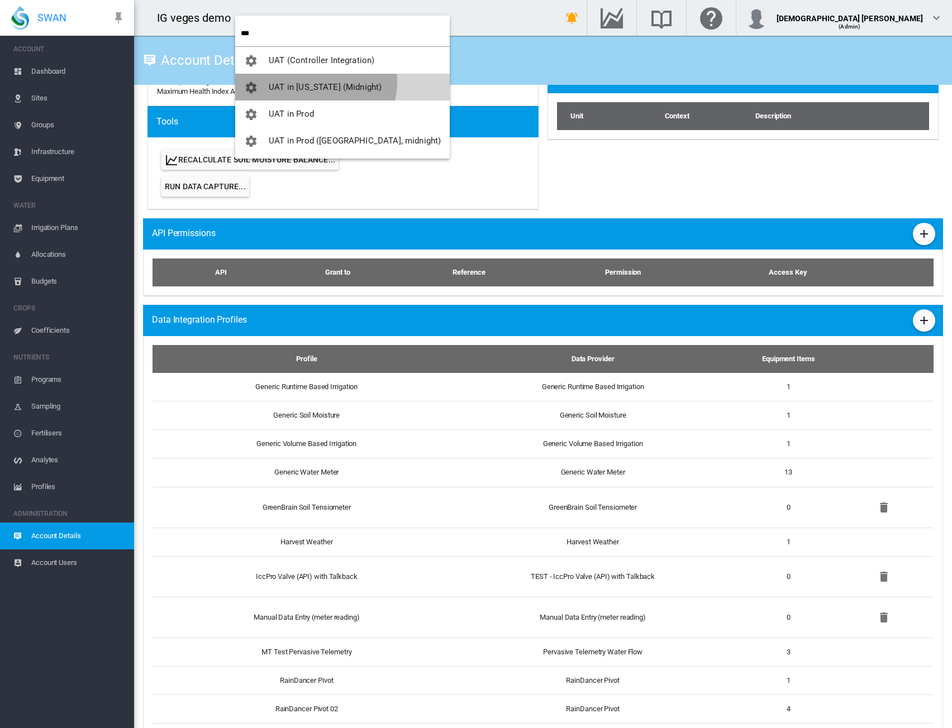
click at [315, 82] on span "UAT in [US_STATE] (Midnight)" at bounding box center [325, 87] width 113 height 10
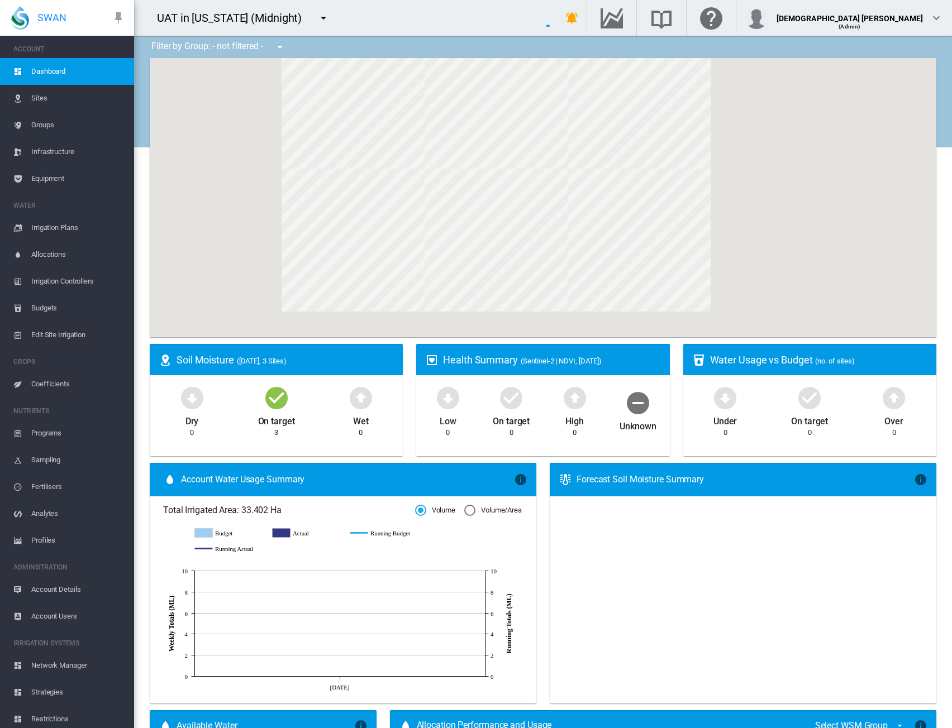
scroll to position [31, 0]
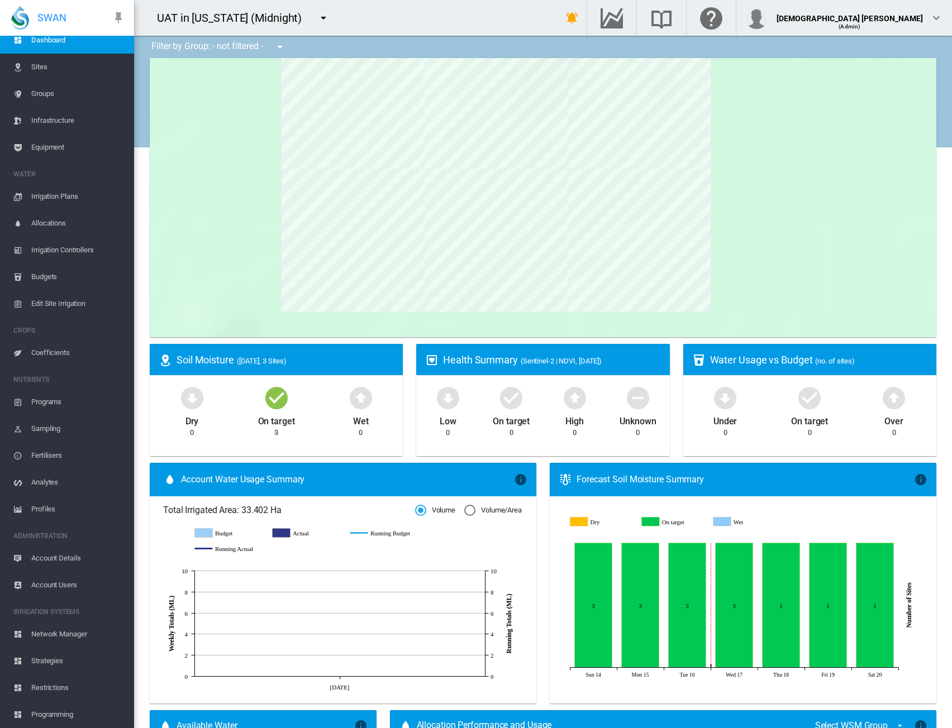
click at [48, 587] on span "Account Users" at bounding box center [78, 585] width 94 height 27
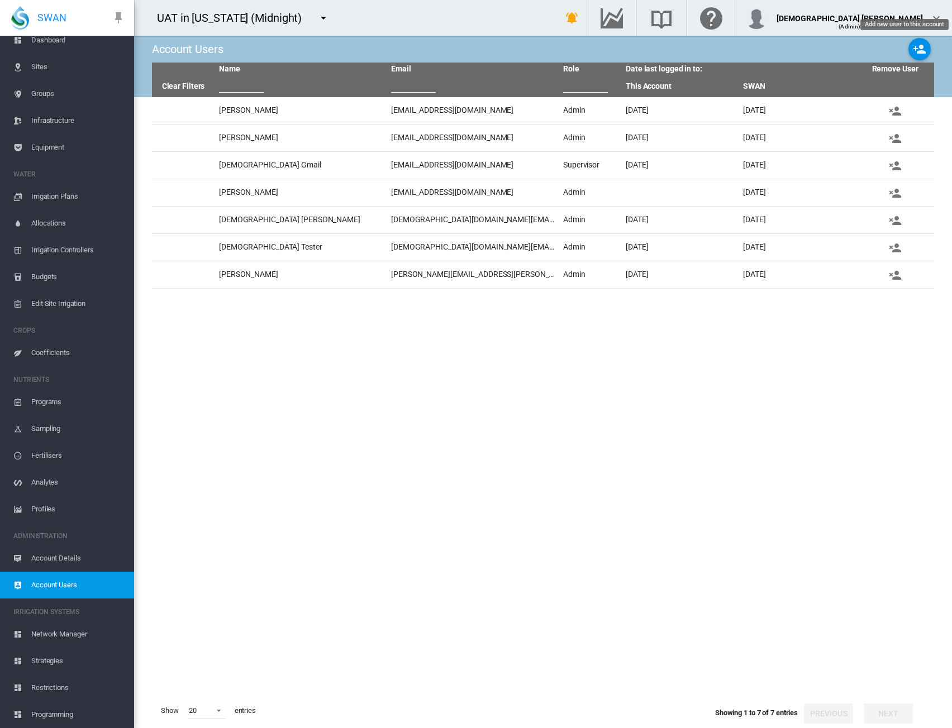
click at [920, 51] on md-icon "icon-account-plus" at bounding box center [919, 48] width 13 height 13
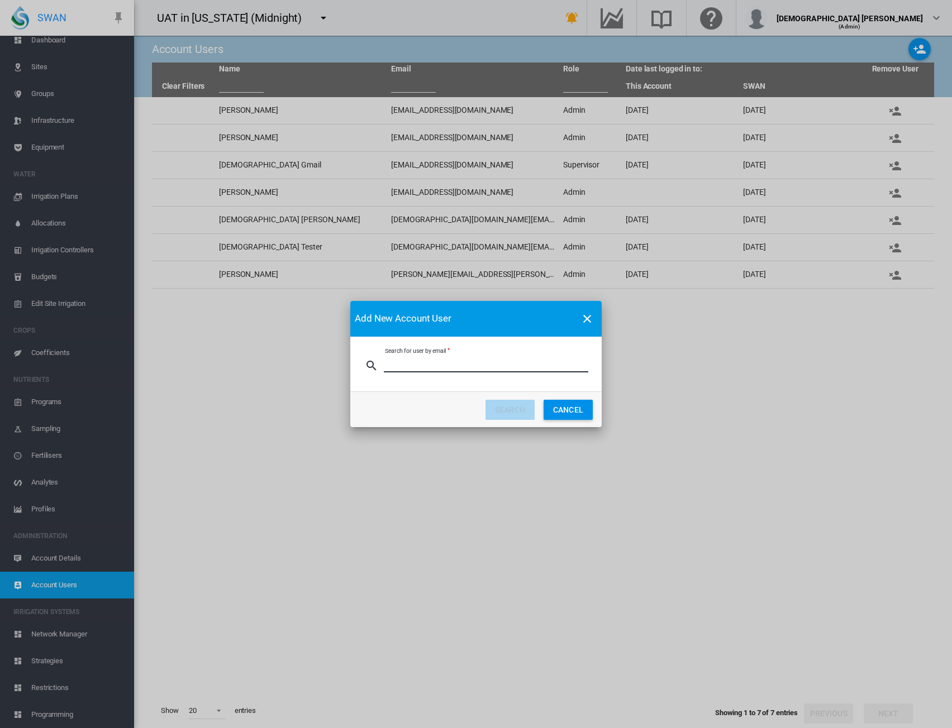
click at [455, 361] on input "Search for user by email" at bounding box center [486, 364] width 204 height 17
type input "*"
type input "**********"
click at [493, 414] on button "SEARCH" at bounding box center [509, 410] width 49 height 20
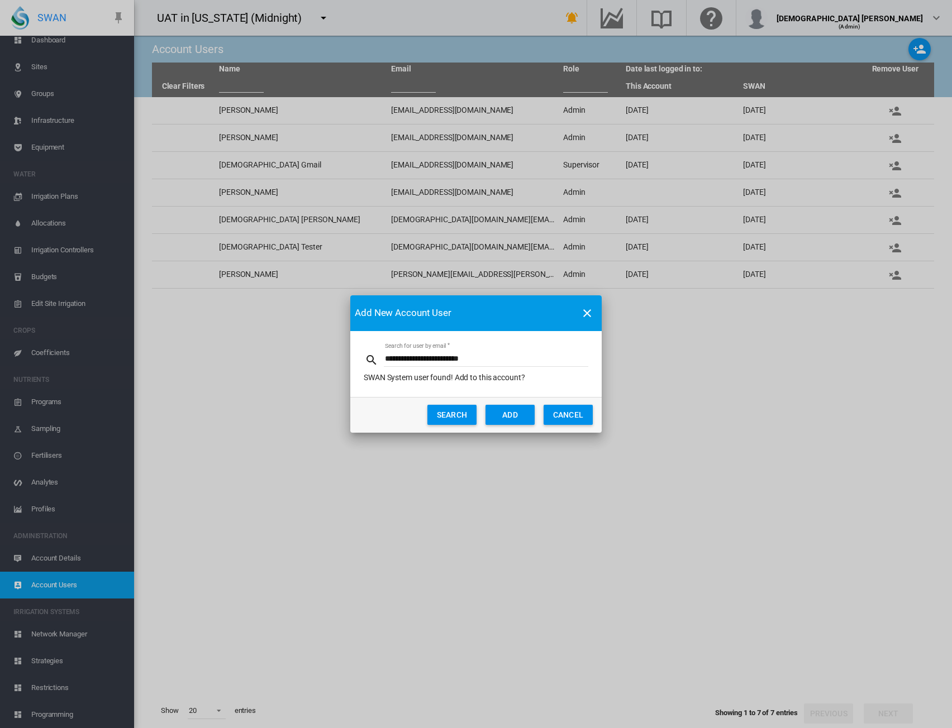
click at [500, 413] on button "ADD" at bounding box center [509, 415] width 49 height 20
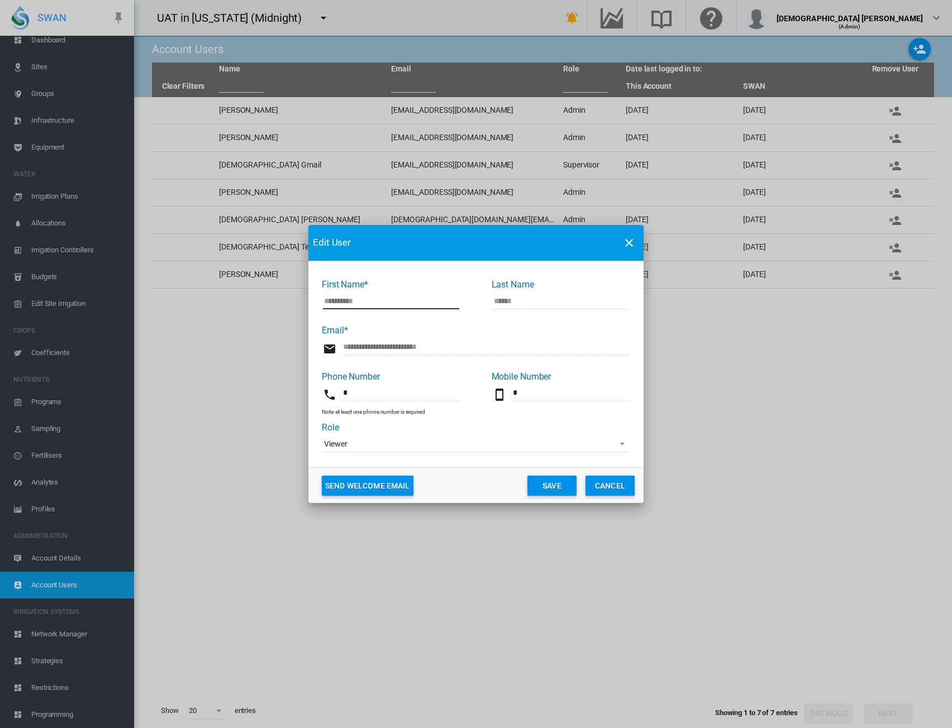
click at [459, 449] on span "Viewer" at bounding box center [467, 444] width 286 height 11
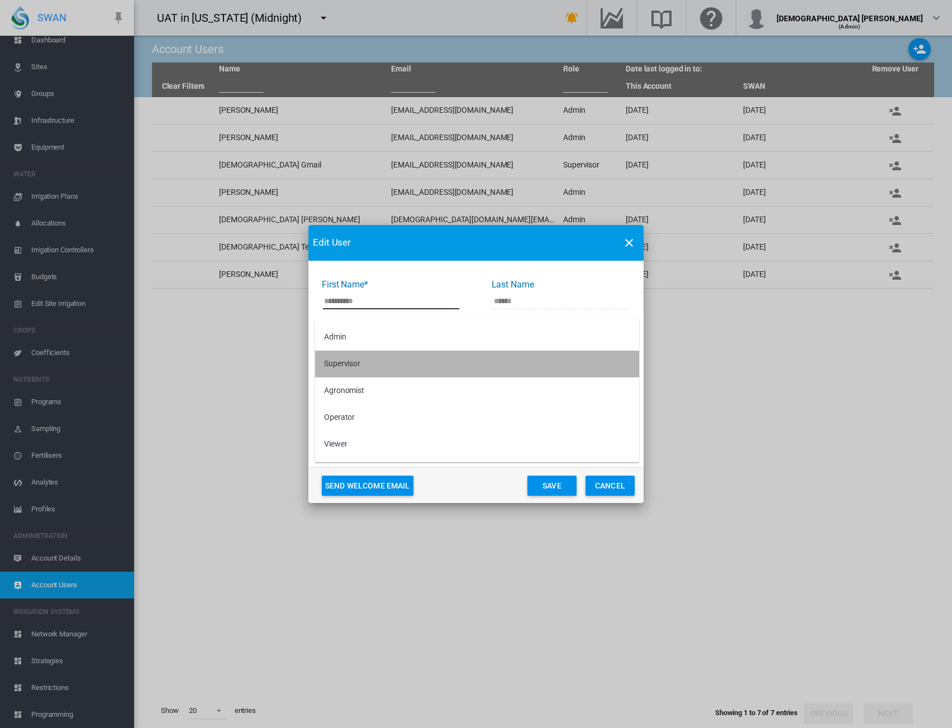
click at [373, 355] on md-option "Supervisor" at bounding box center [477, 364] width 324 height 27
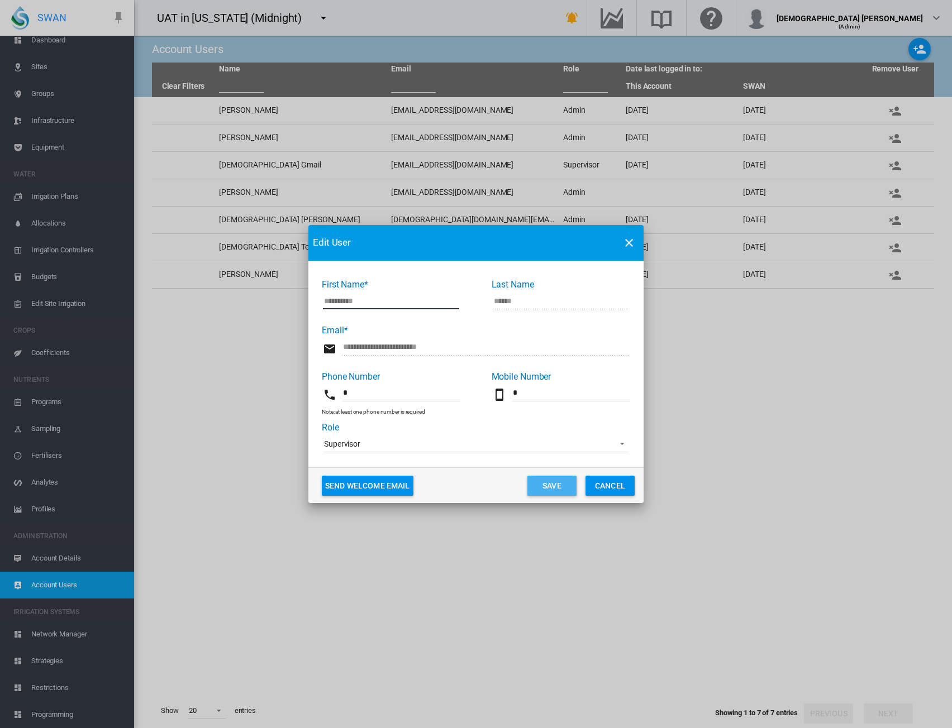
click at [546, 486] on button "Save" at bounding box center [551, 486] width 49 height 20
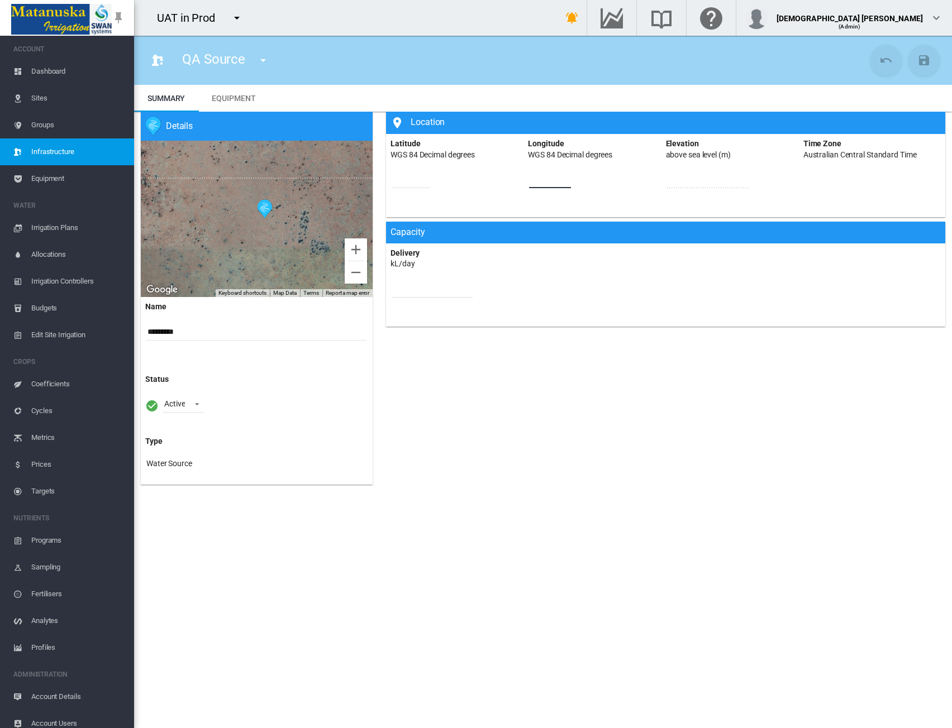
scroll to position [9, 0]
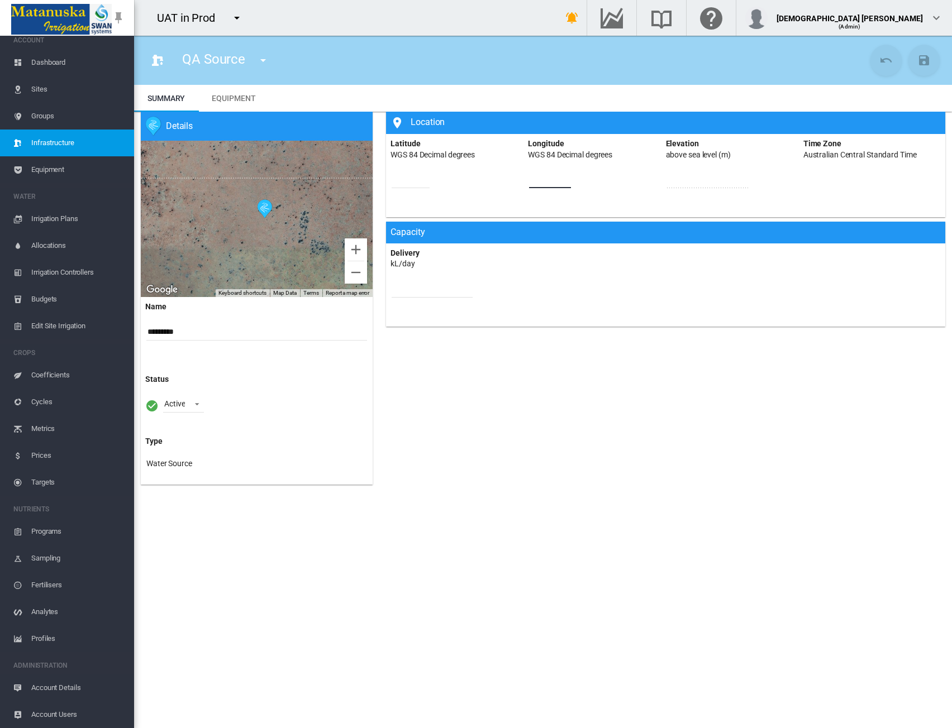
click at [231, 21] on md-icon "icon-menu-down" at bounding box center [236, 17] width 13 height 13
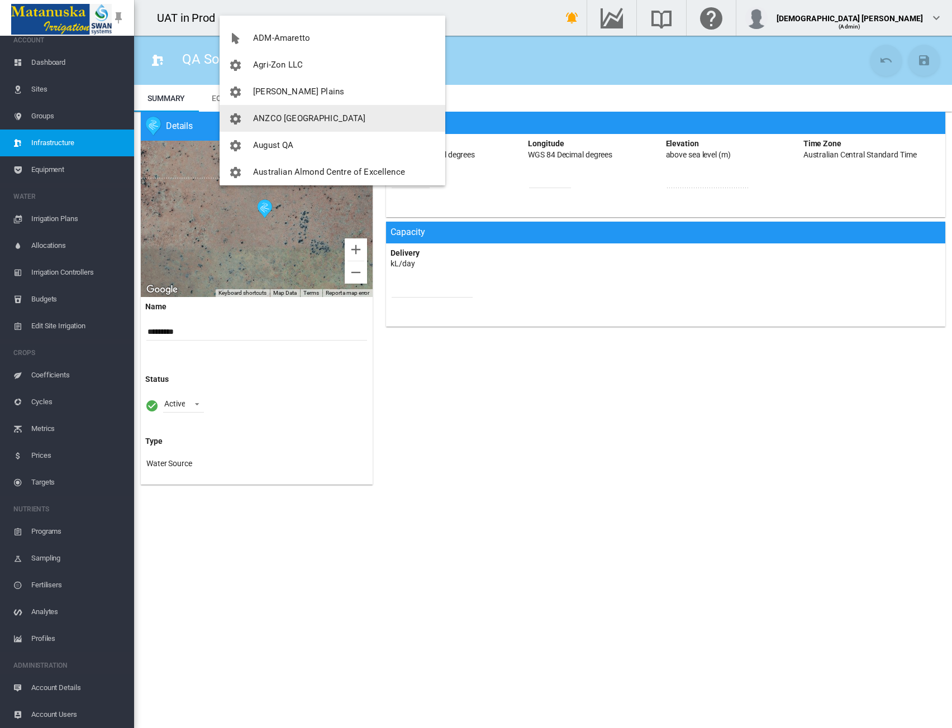
scroll to position [0, 0]
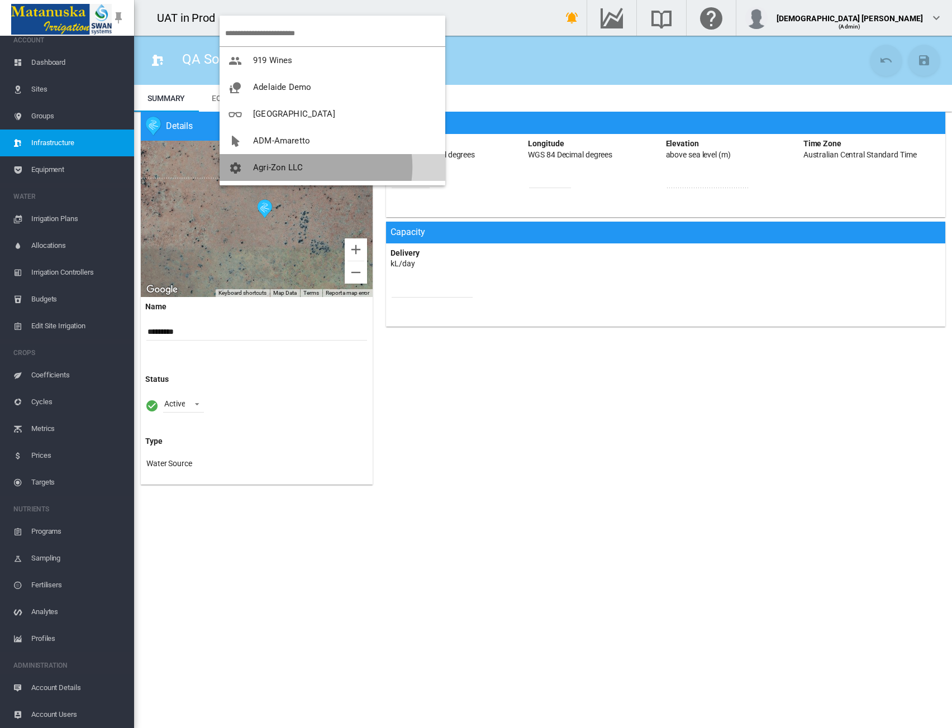
click at [309, 167] on button "Agri-Zon LLC" at bounding box center [332, 167] width 226 height 27
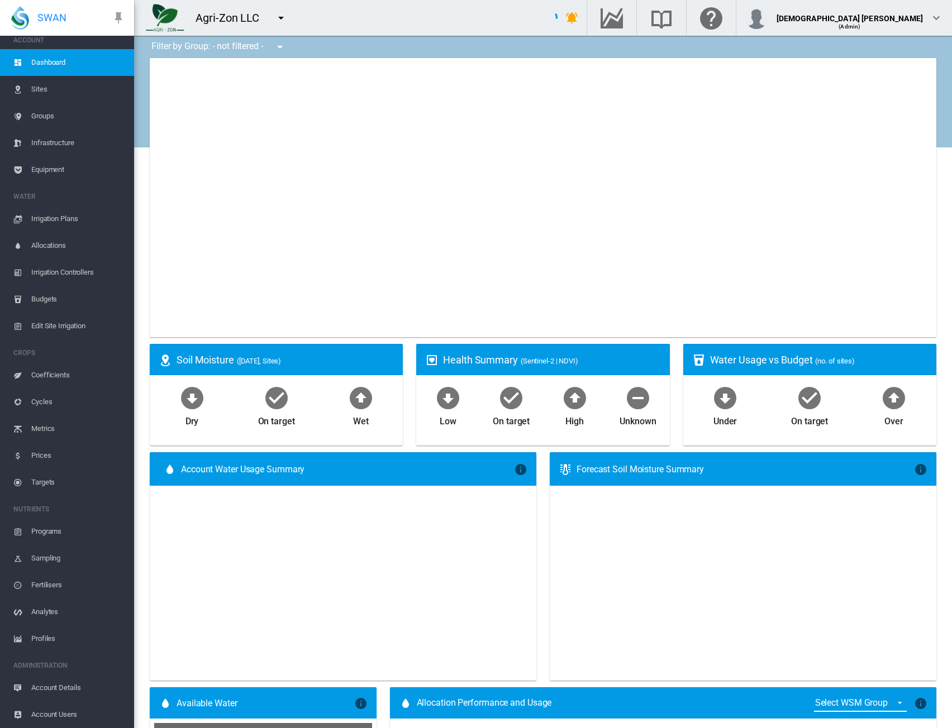
click at [57, 144] on span "Infrastructure" at bounding box center [78, 143] width 94 height 27
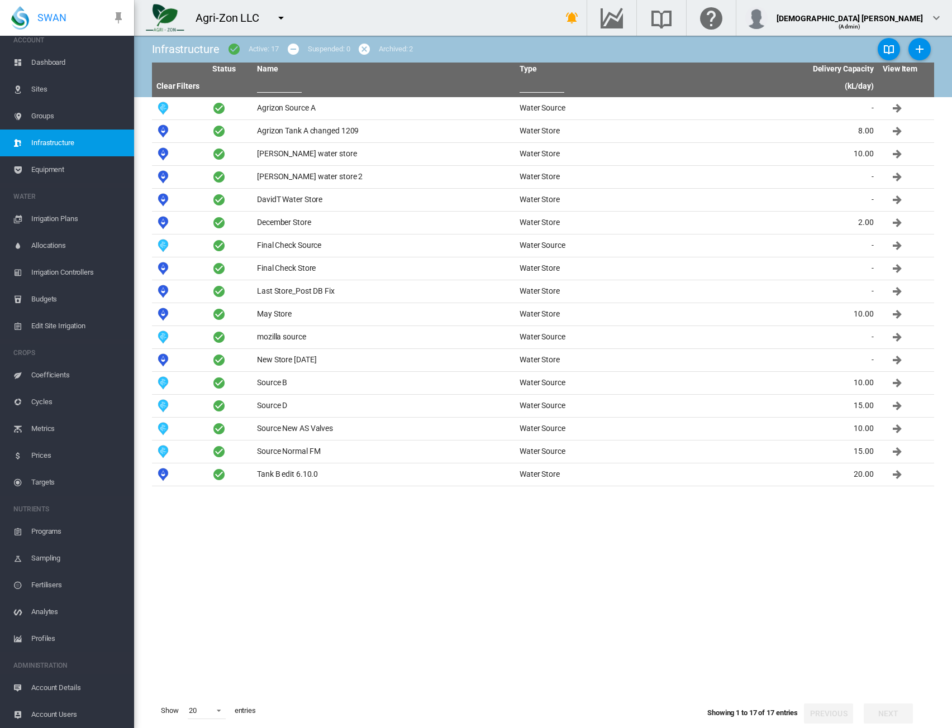
click at [281, 21] on md-icon "icon-menu-down" at bounding box center [280, 17] width 13 height 13
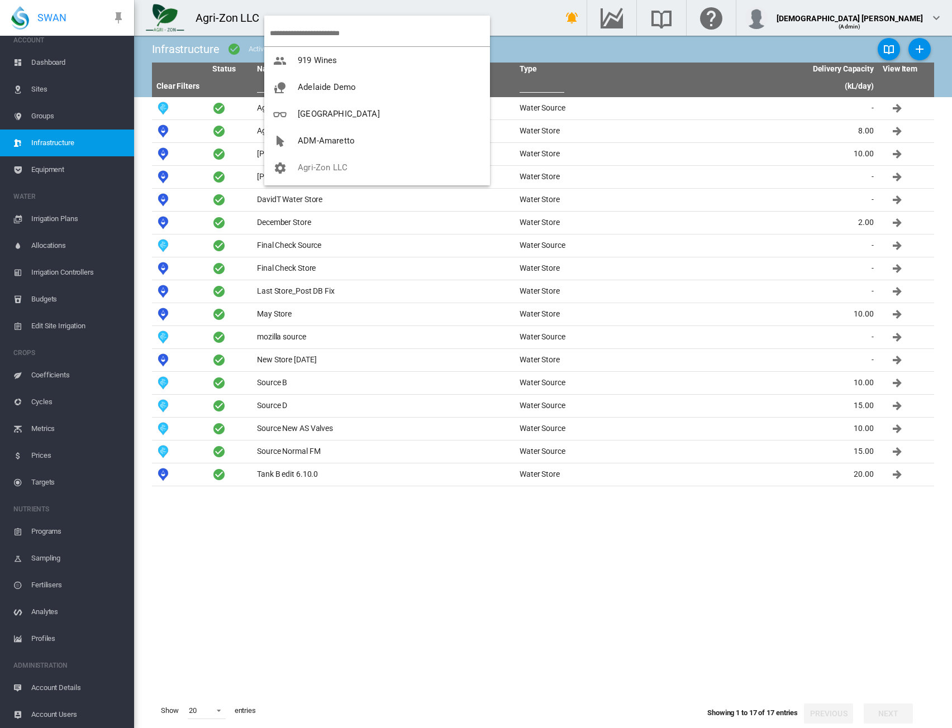
click at [292, 26] on input "search" at bounding box center [380, 33] width 220 height 26
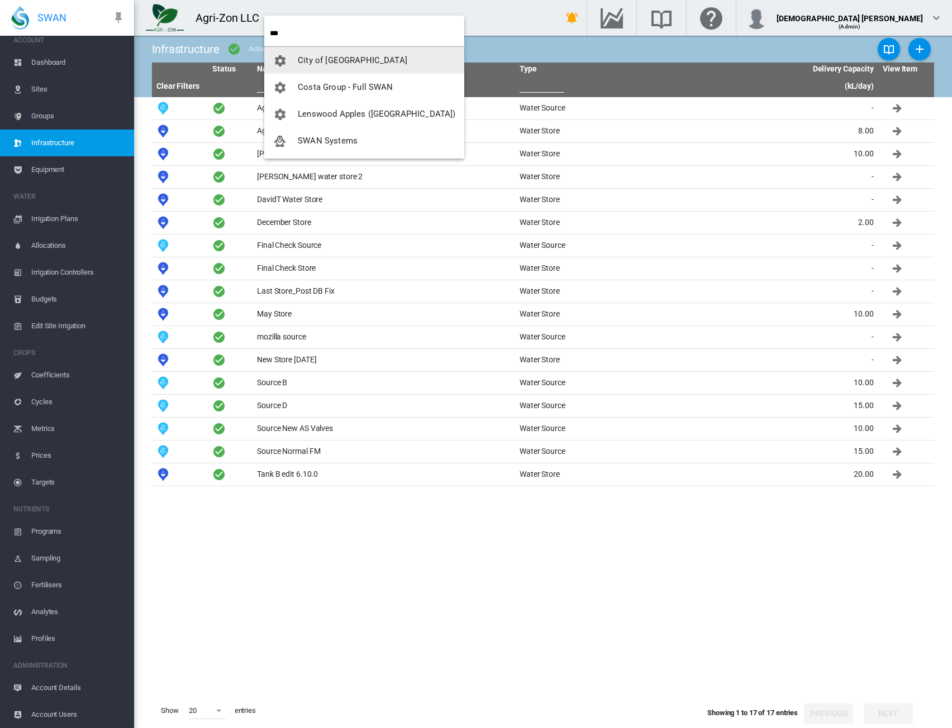
type input "***"
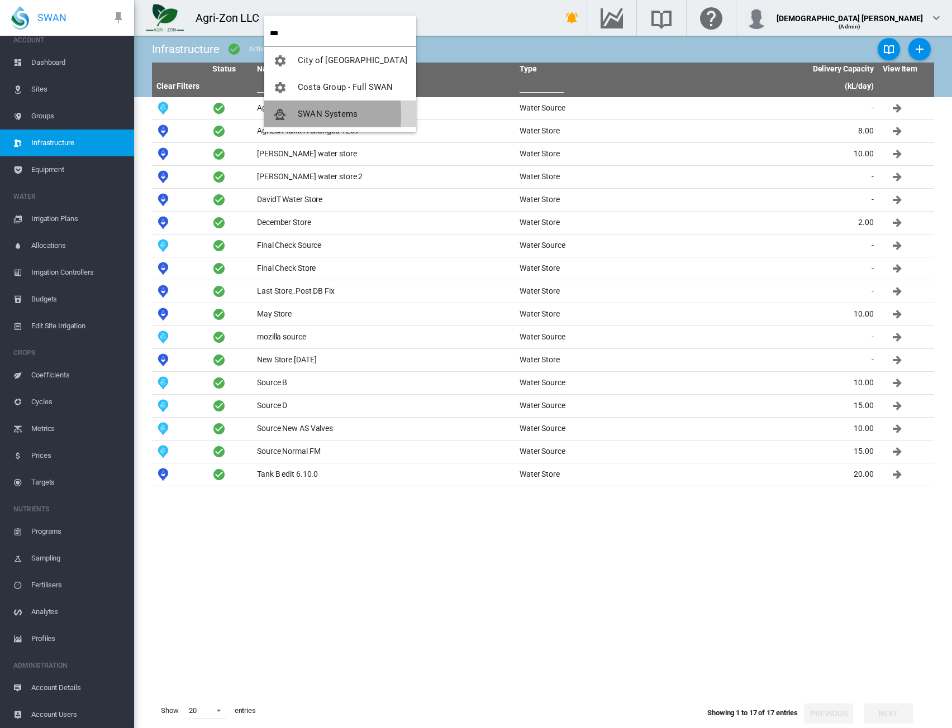
click at [299, 114] on span "SWAN Systems" at bounding box center [328, 114] width 60 height 10
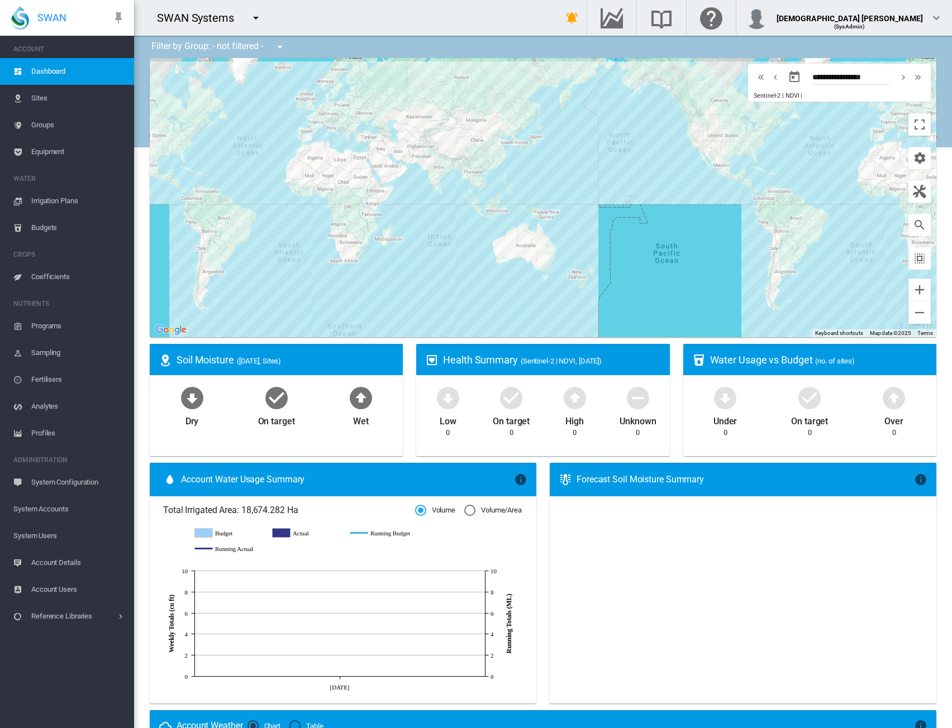
click at [49, 534] on span "System Users" at bounding box center [69, 536] width 112 height 27
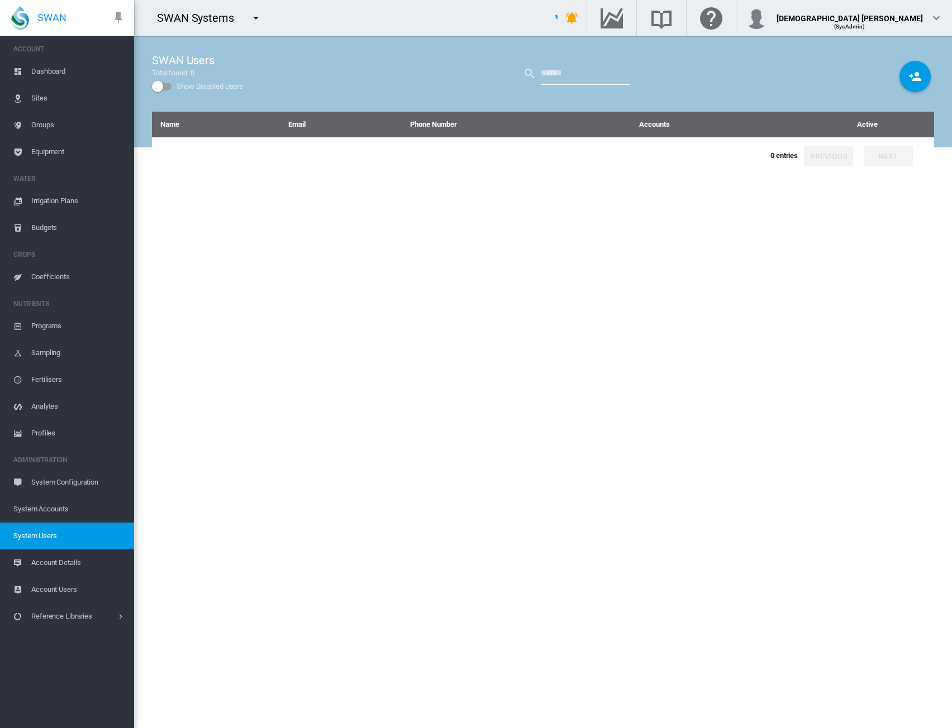
click at [586, 78] on input "text" at bounding box center [585, 74] width 89 height 22
type input "****"
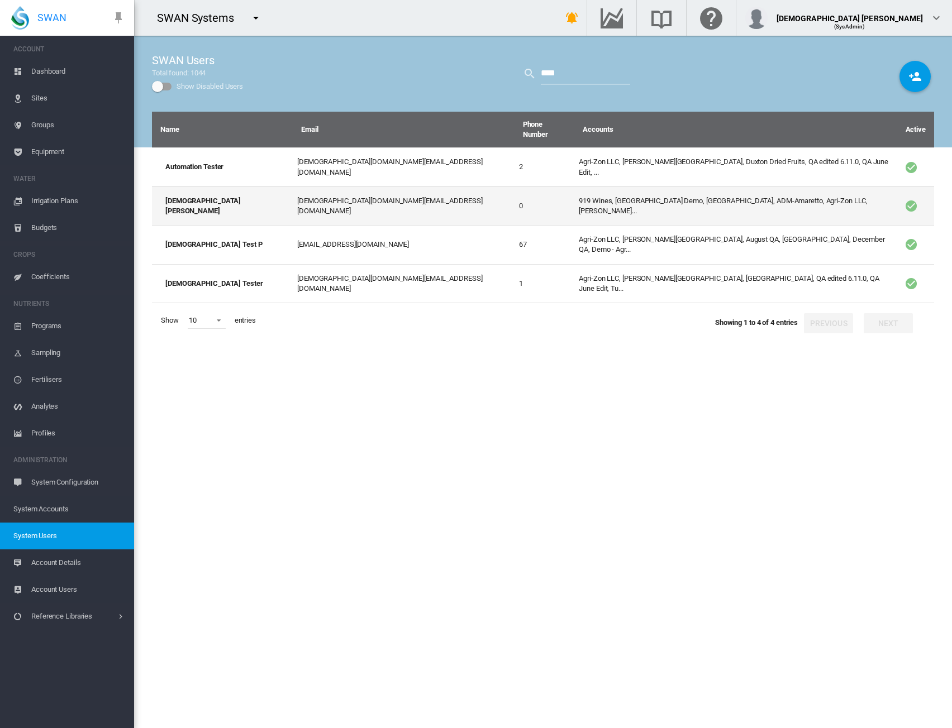
click at [574, 188] on td "919 Wines, Adelaide Demo, Adelaide High School, ADM-Amaretto, Agri-Zon LLC, Ann…" at bounding box center [735, 206] width 322 height 39
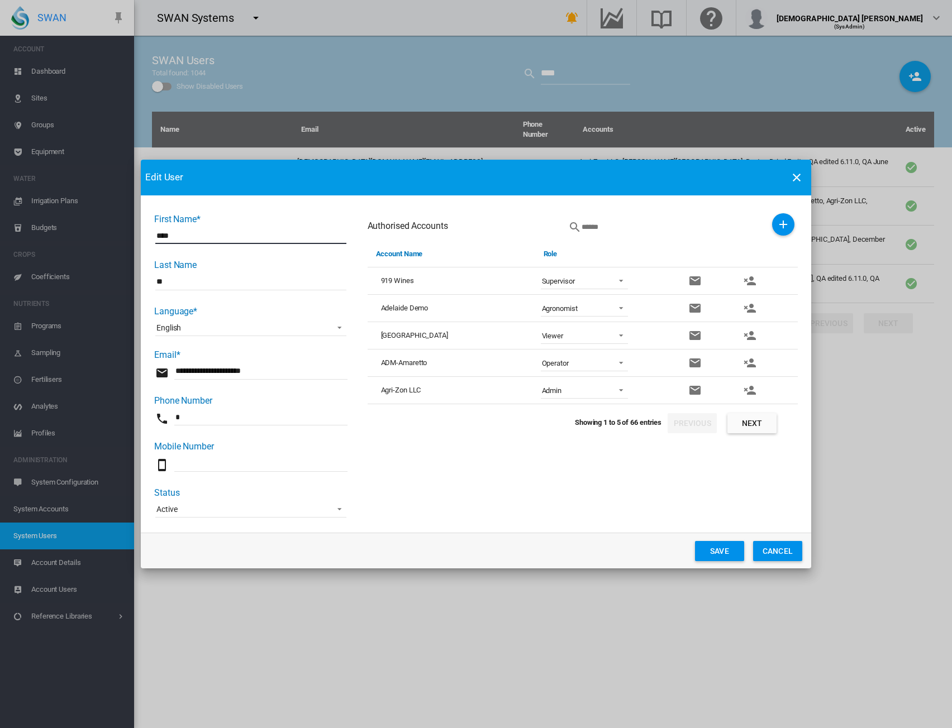
click at [776, 422] on div "Showing 1 to 5 of 66 entries Previous Next" at bounding box center [686, 420] width 223 height 32
click at [767, 424] on button "Next" at bounding box center [751, 423] width 49 height 20
click at [763, 424] on button "Next" at bounding box center [751, 423] width 49 height 20
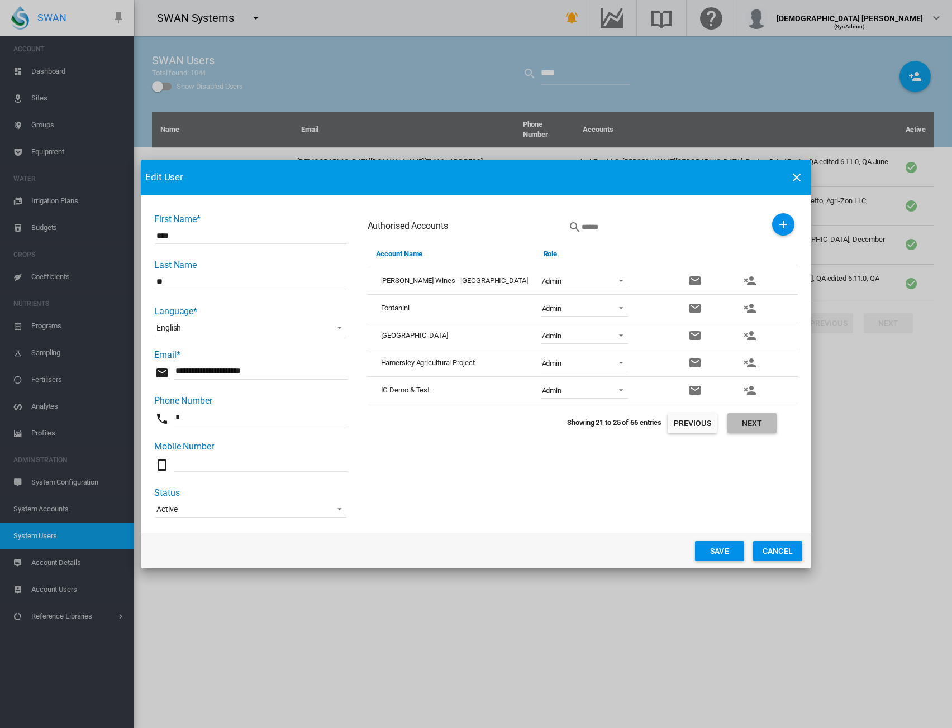
click at [763, 424] on button "Next" at bounding box center [751, 423] width 49 height 20
click at [699, 428] on button "Previous" at bounding box center [691, 423] width 49 height 20
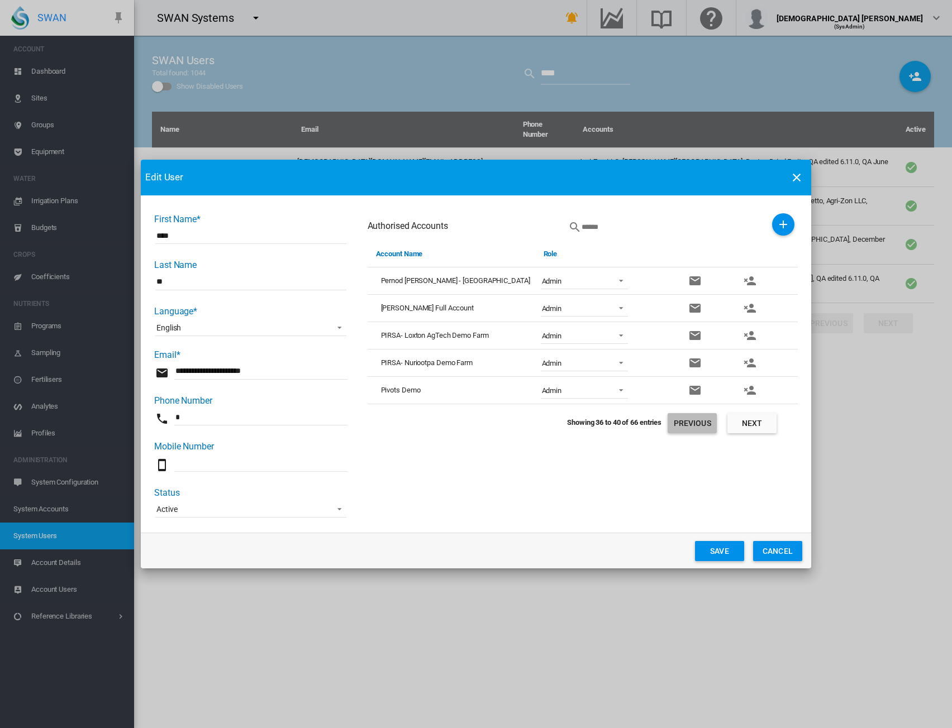
click at [699, 428] on button "Previous" at bounding box center [691, 423] width 49 height 20
click at [696, 431] on button "Previous" at bounding box center [691, 423] width 49 height 20
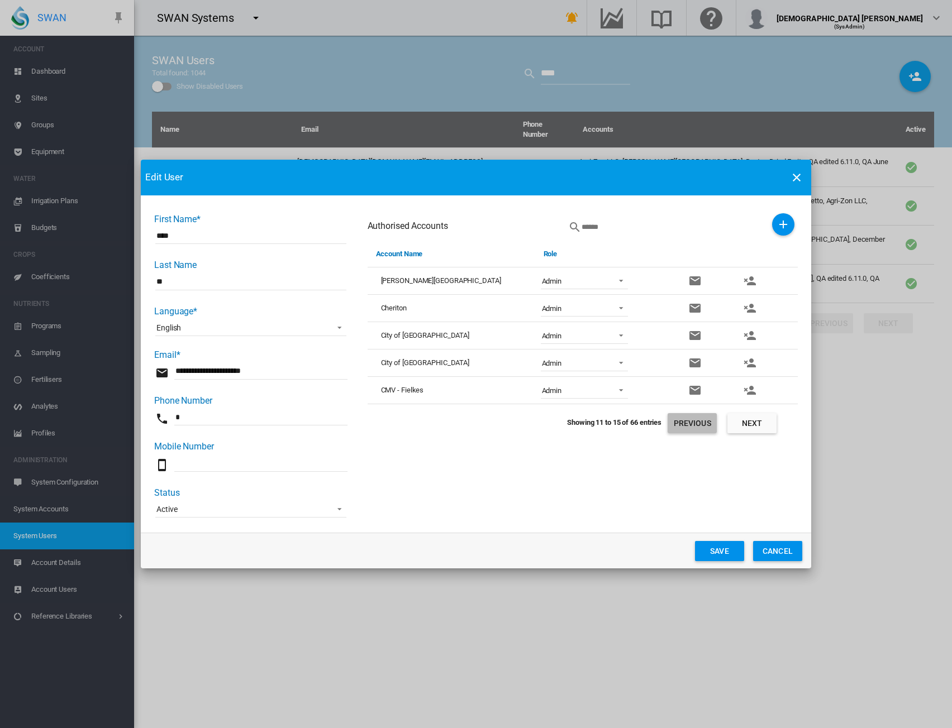
click at [697, 423] on button "Previous" at bounding box center [691, 423] width 49 height 20
click at [615, 392] on span "First Name* ..." at bounding box center [617, 389] width 13 height 10
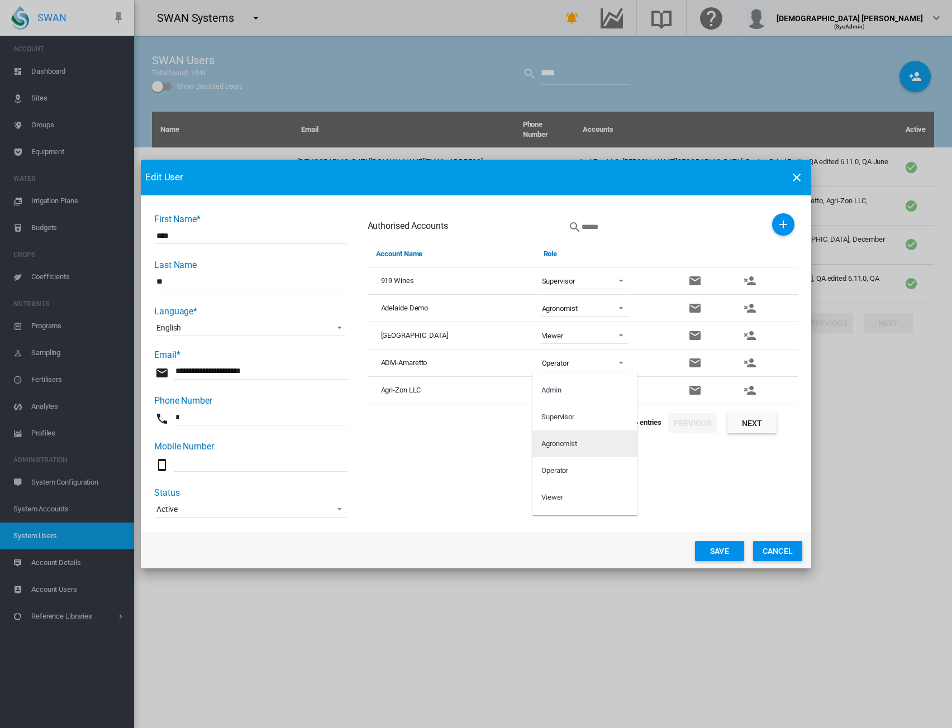
click at [604, 450] on md-option "Agronomist" at bounding box center [584, 444] width 105 height 27
click at [716, 557] on button "Save" at bounding box center [719, 551] width 49 height 20
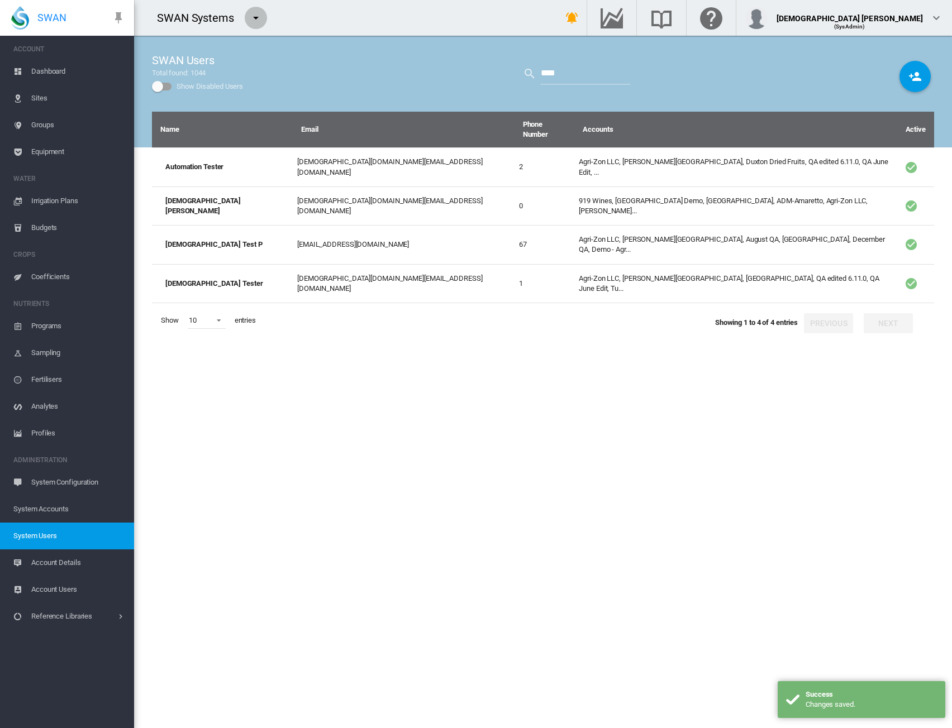
click at [254, 16] on md-icon "icon-menu-down" at bounding box center [255, 17] width 13 height 13
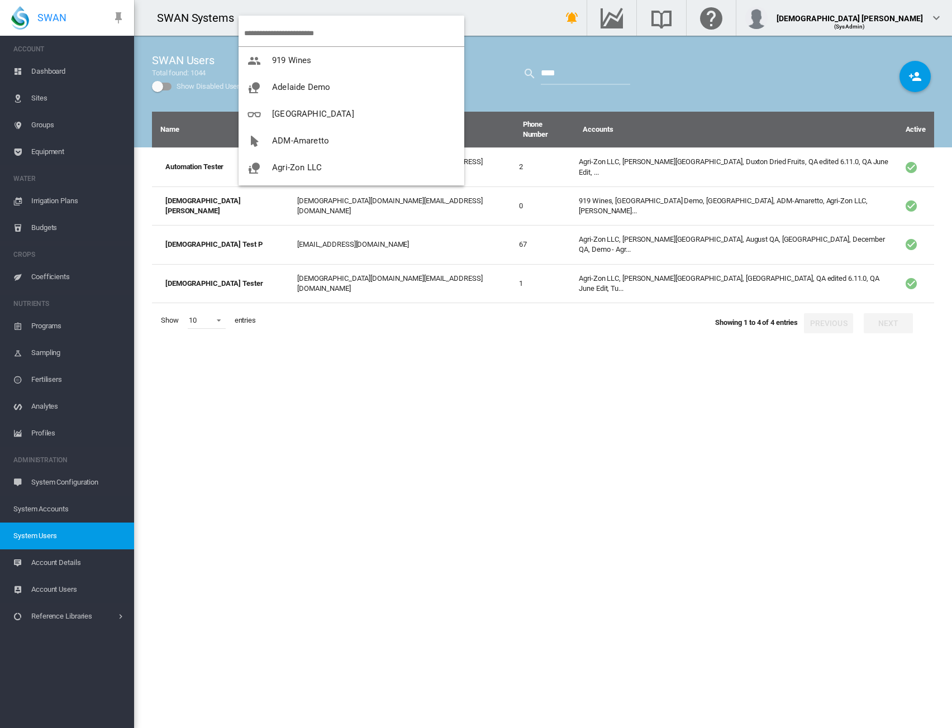
click at [274, 31] on input "search" at bounding box center [354, 33] width 220 height 26
click at [300, 168] on span "Agri-Zon LLC" at bounding box center [297, 168] width 50 height 10
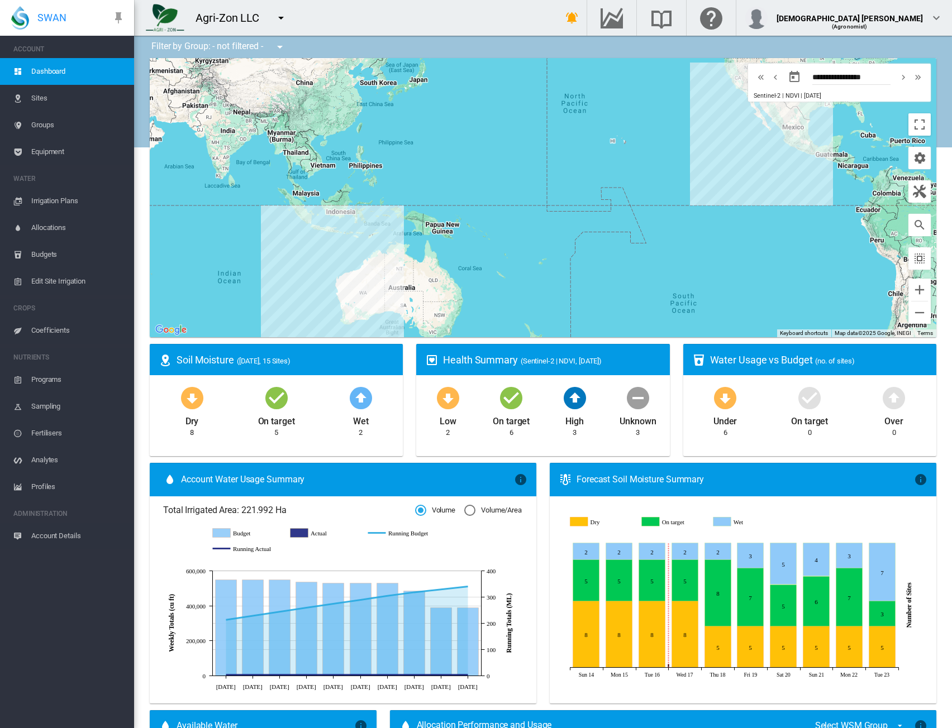
click at [34, 153] on span "Equipment" at bounding box center [78, 152] width 94 height 27
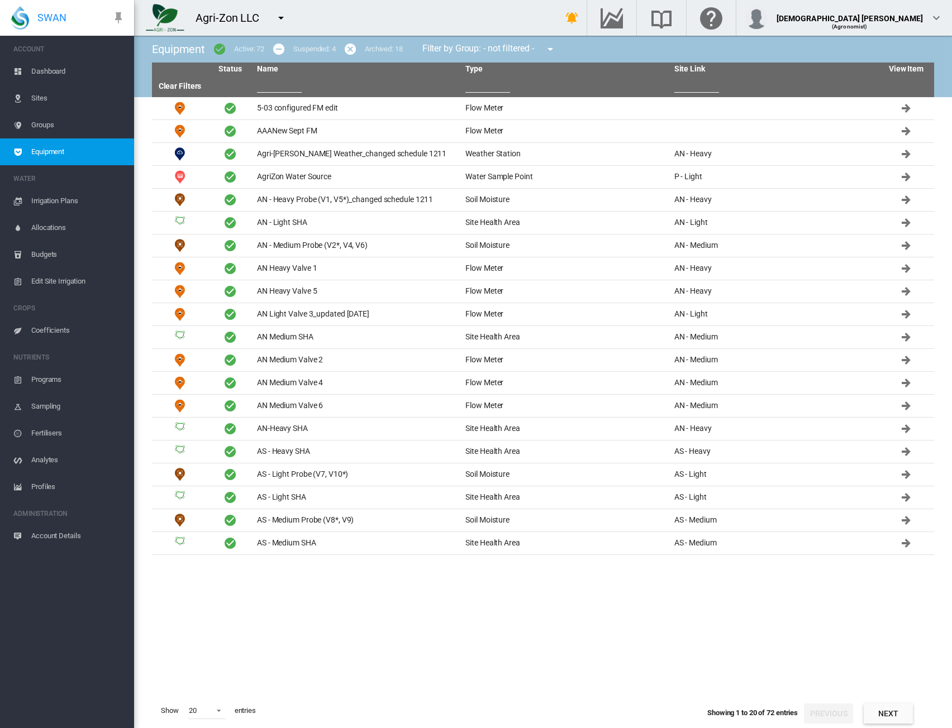
click at [475, 83] on input "text" at bounding box center [487, 84] width 45 height 17
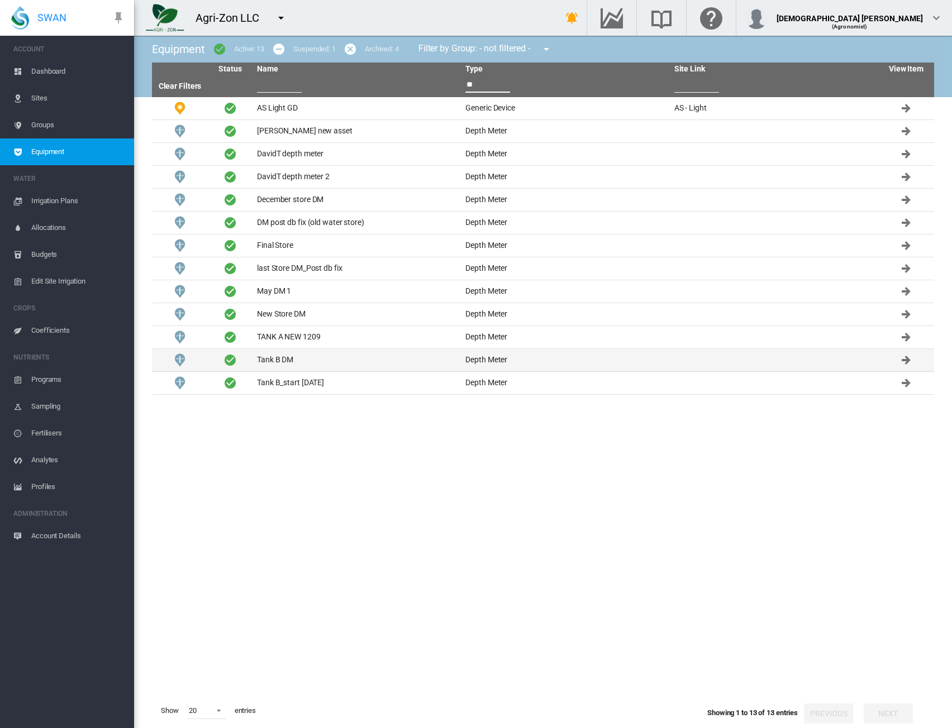
type input "**"
click at [457, 365] on td "Tank B DM" at bounding box center [356, 360] width 208 height 22
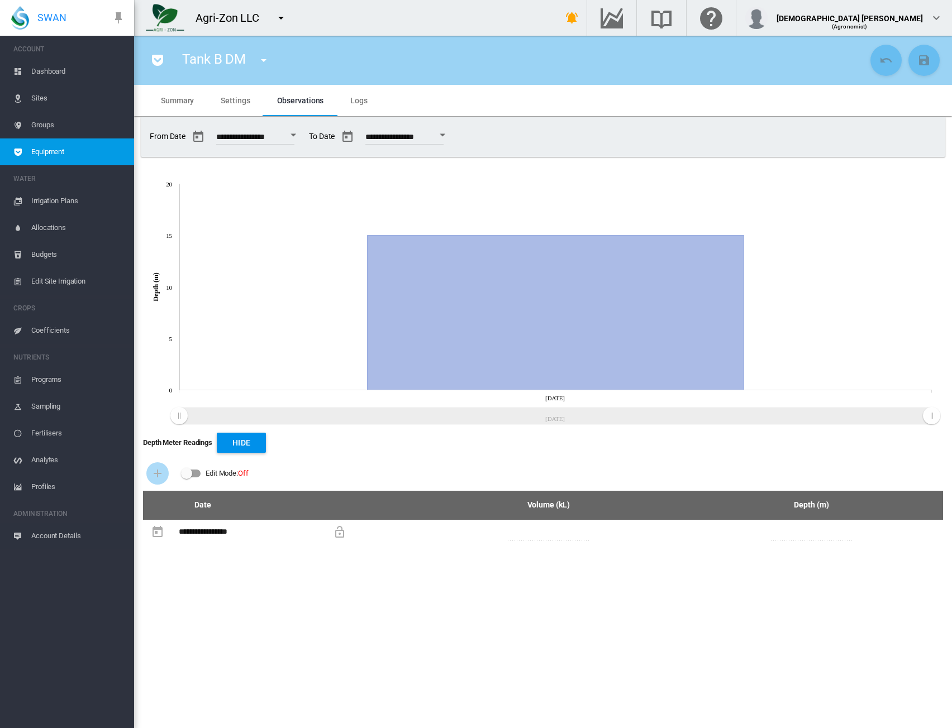
click at [193, 474] on div "Edit Mode:\a \a Off" at bounding box center [191, 474] width 19 height 8
click at [151, 475] on md-icon "icon-plus" at bounding box center [157, 473] width 13 height 13
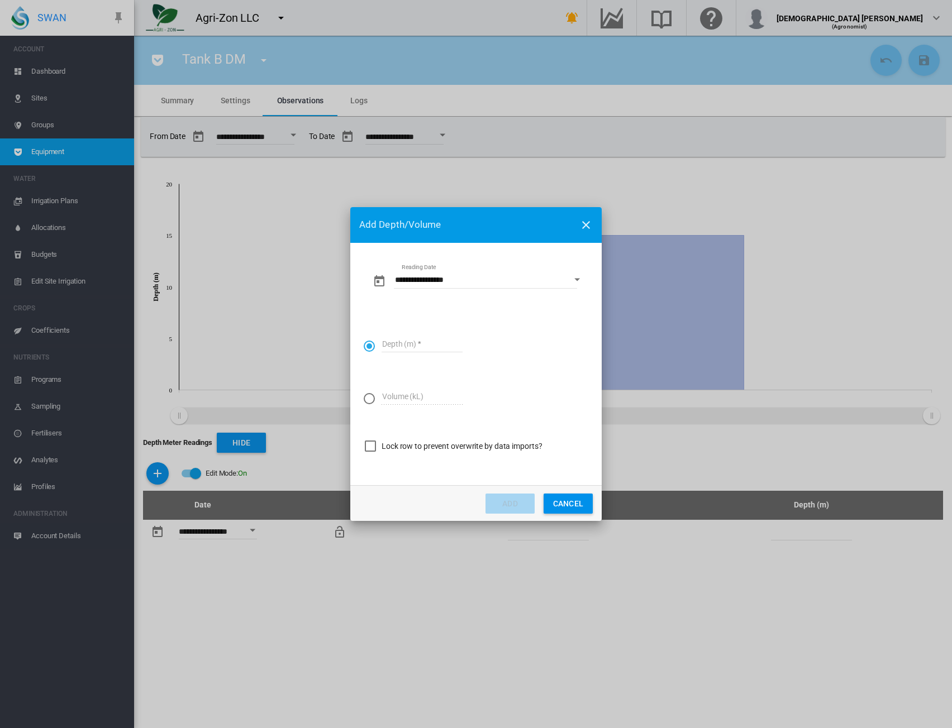
click at [465, 287] on input "**********" at bounding box center [485, 280] width 183 height 17
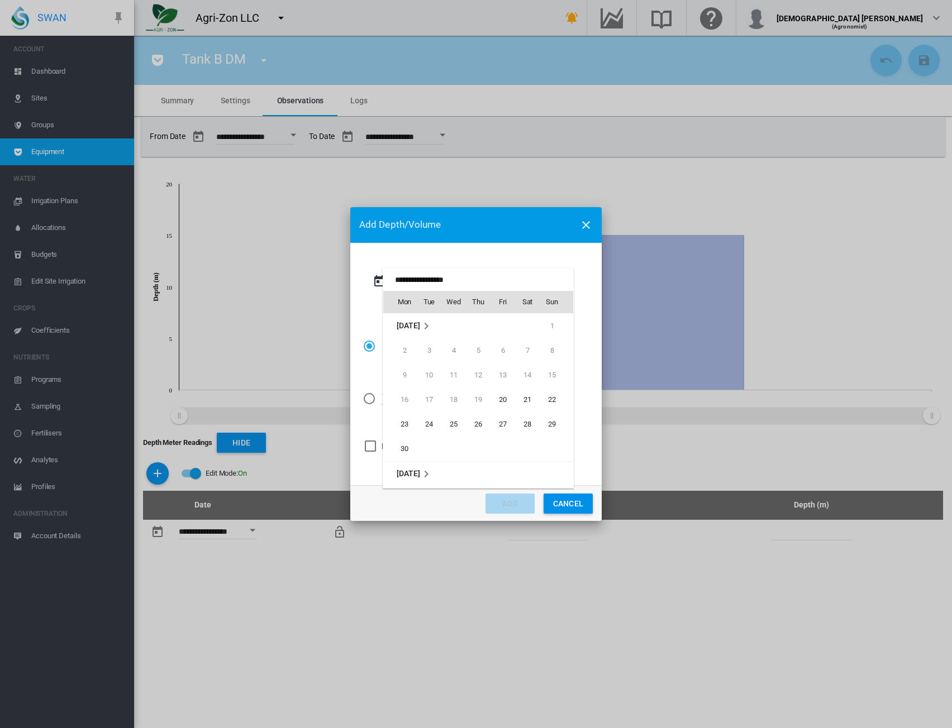
scroll to position [444, 0]
click at [425, 400] on span "16" at bounding box center [429, 400] width 22 height 22
type input "**********"
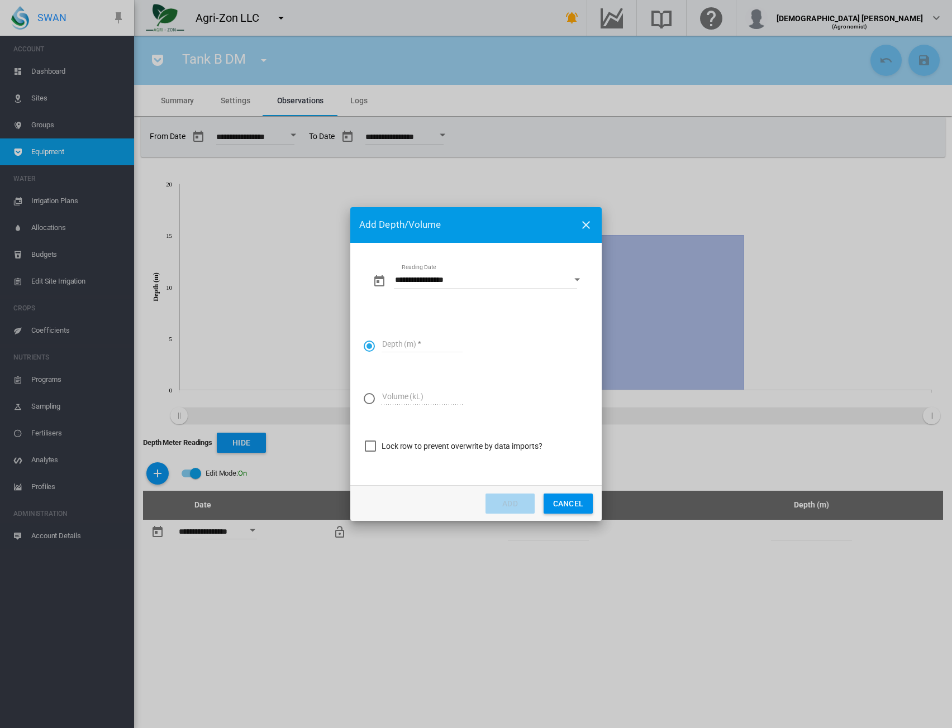
click at [404, 343] on input "Depth (m)" at bounding box center [421, 344] width 81 height 17
type input "**"
click at [523, 499] on button "Add" at bounding box center [509, 504] width 49 height 20
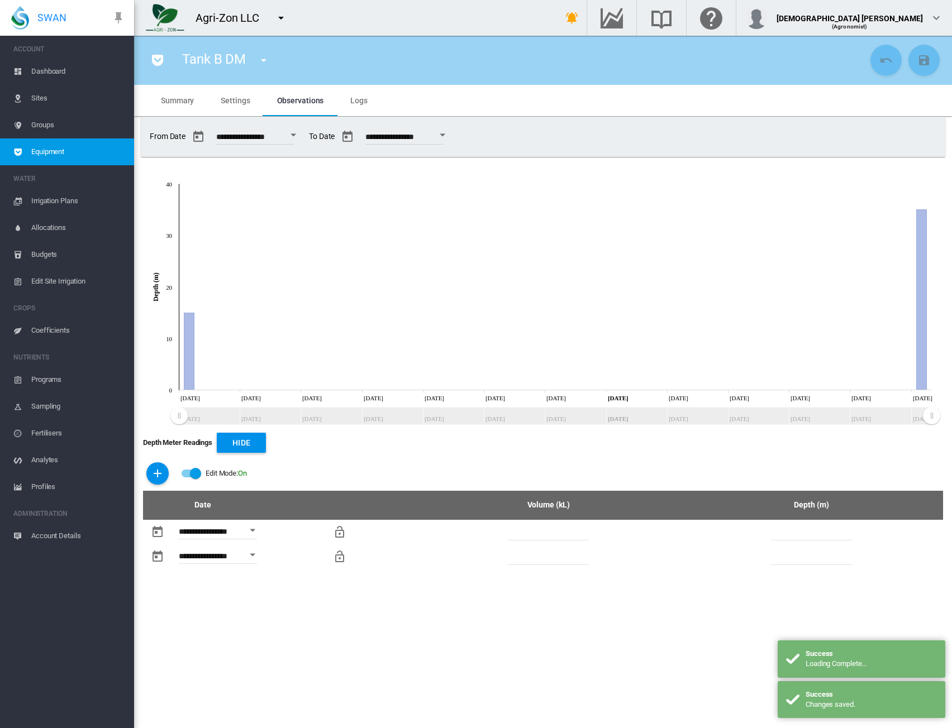
click at [388, 473] on div "Edit Mode: On" at bounding box center [543, 473] width 800 height 35
